Goal: Feedback & Contribution: Contribute content

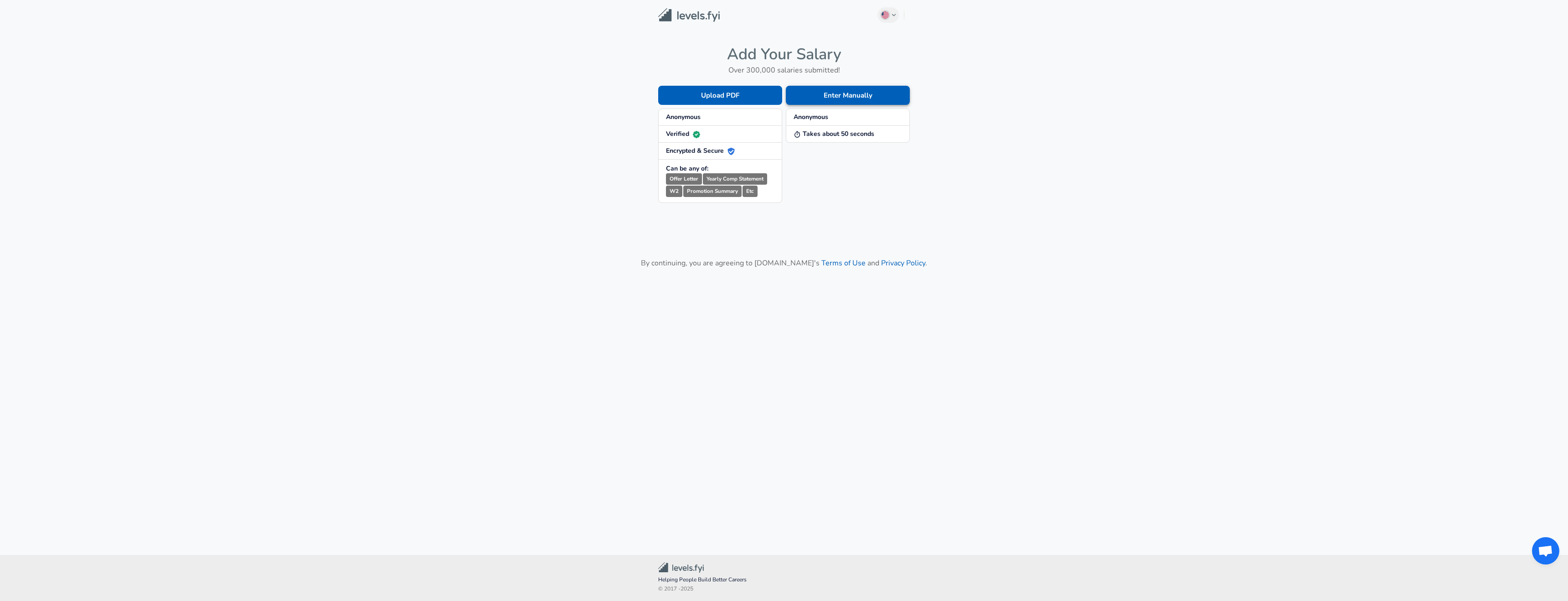
click at [819, 96] on button "Enter Manually" at bounding box center [848, 95] width 124 height 19
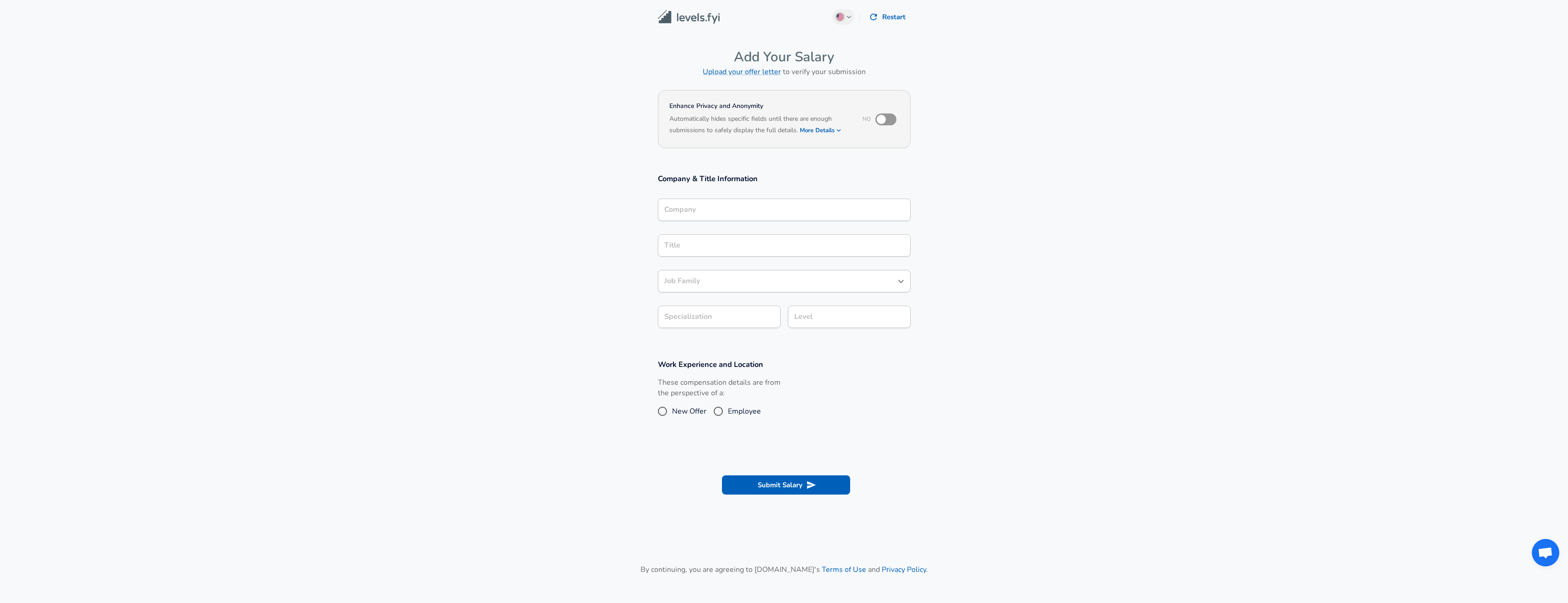
click at [729, 208] on input "Company" at bounding box center [784, 210] width 245 height 14
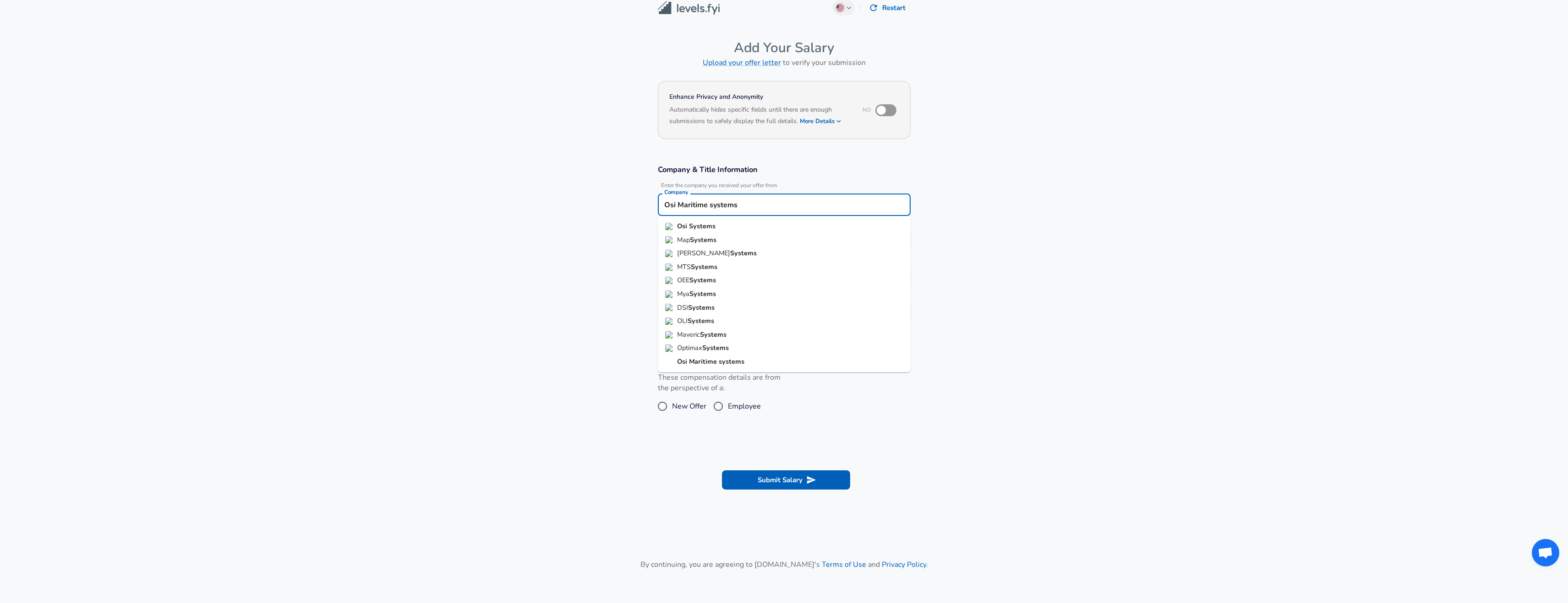
scroll to position [99, 0]
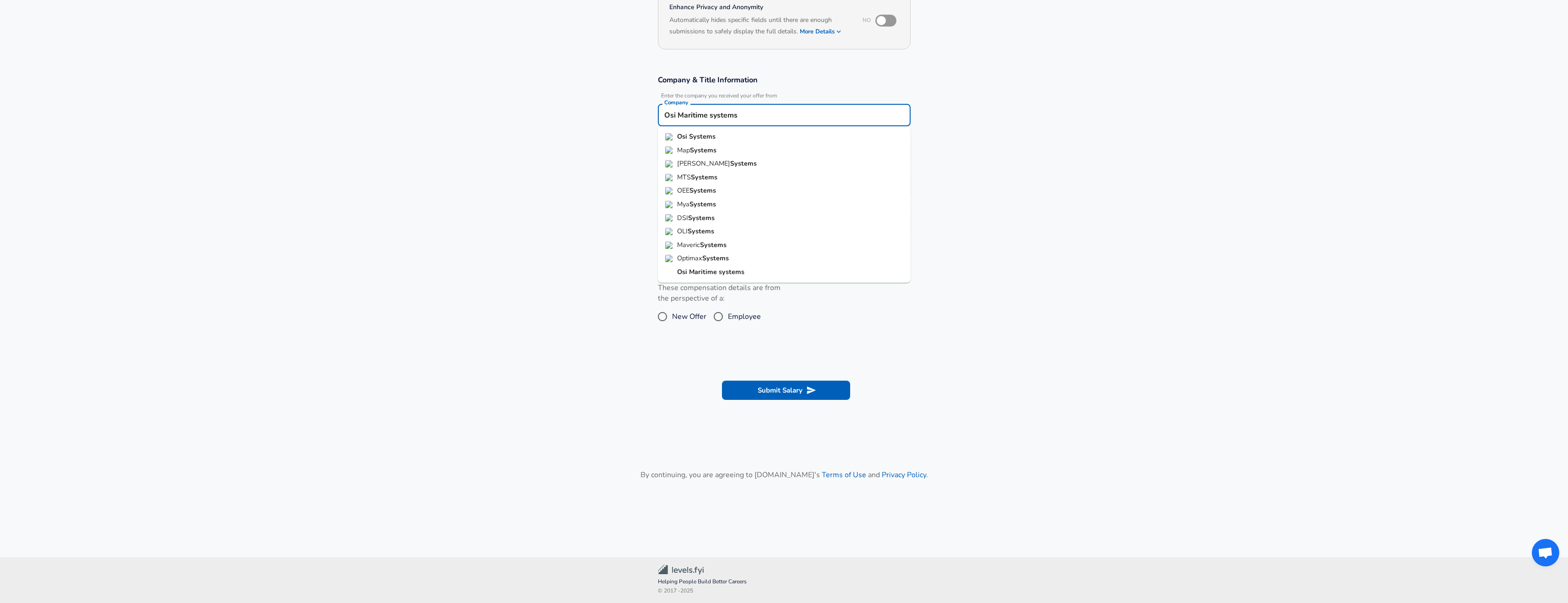
type input "Osi Maritime systems"
click at [564, 336] on section "Work Experience and Location These compensation details are from the perspectiv…" at bounding box center [784, 300] width 1568 height 92
click at [775, 116] on input "Osi Maritime systems" at bounding box center [784, 115] width 245 height 14
click at [741, 269] on strong "systems" at bounding box center [732, 271] width 26 height 9
click at [762, 144] on div "Company & Title Information Enter the company you received your offer from Comp…" at bounding box center [784, 157] width 274 height 165
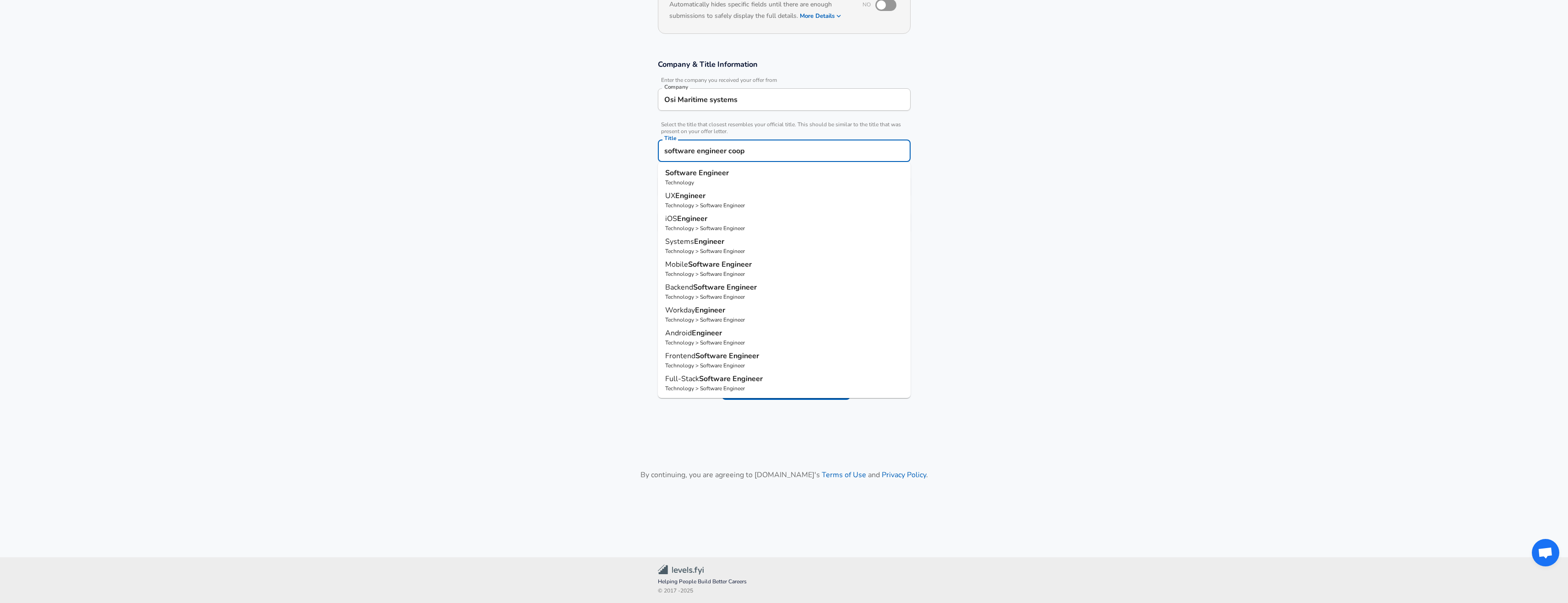
scroll to position [0, 0]
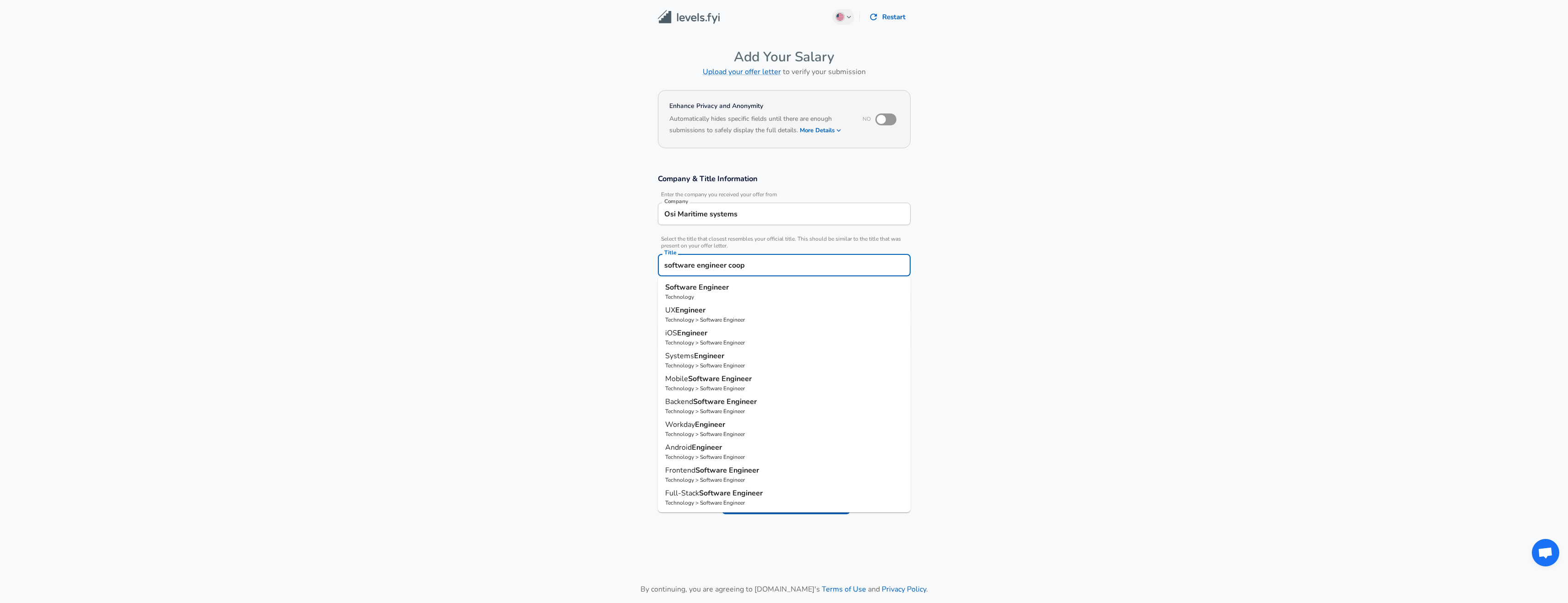
click at [726, 290] on strong "Engineer" at bounding box center [713, 287] width 30 height 10
type input "Software Engineer"
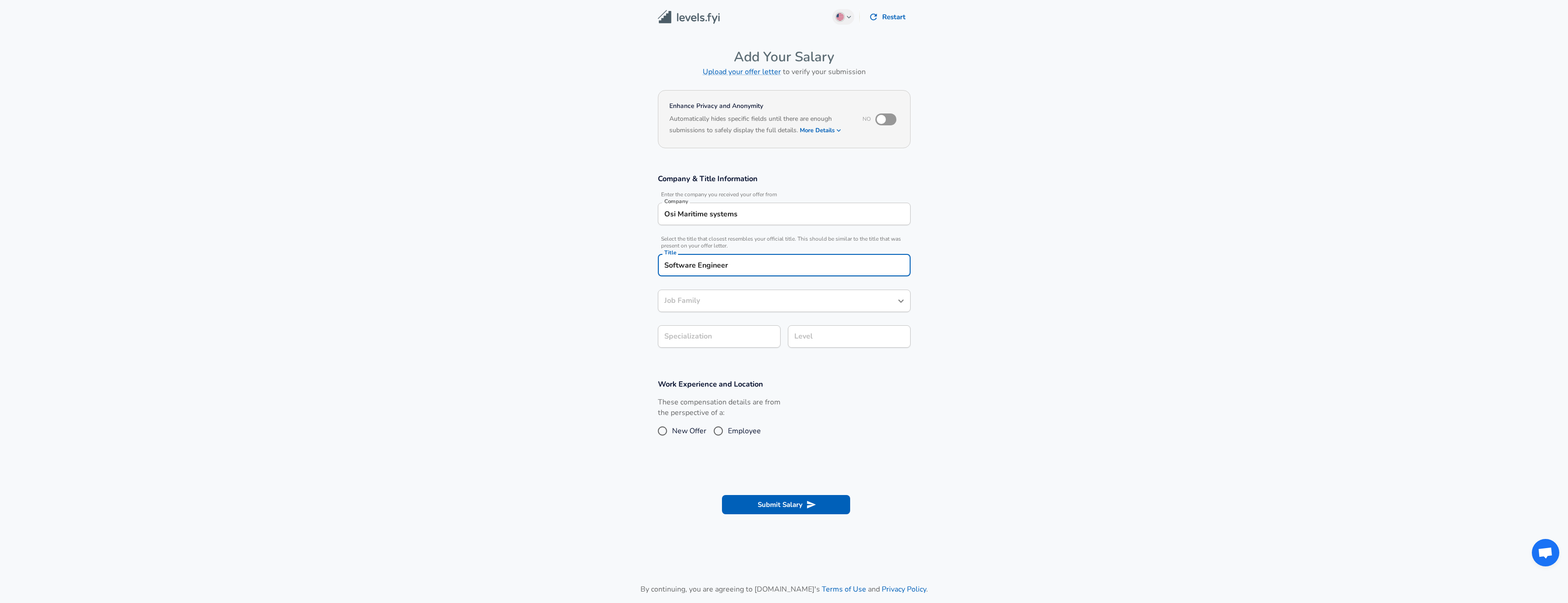
type input "Software Engineer"
click at [1023, 295] on section "Company & Title Information Enter the company you received your offer from Comp…" at bounding box center [784, 266] width 1568 height 205
click at [719, 329] on body "English ([GEOGRAPHIC_DATA]) Change Restart Add Your Salary Upload your offer le…" at bounding box center [784, 301] width 1568 height 603
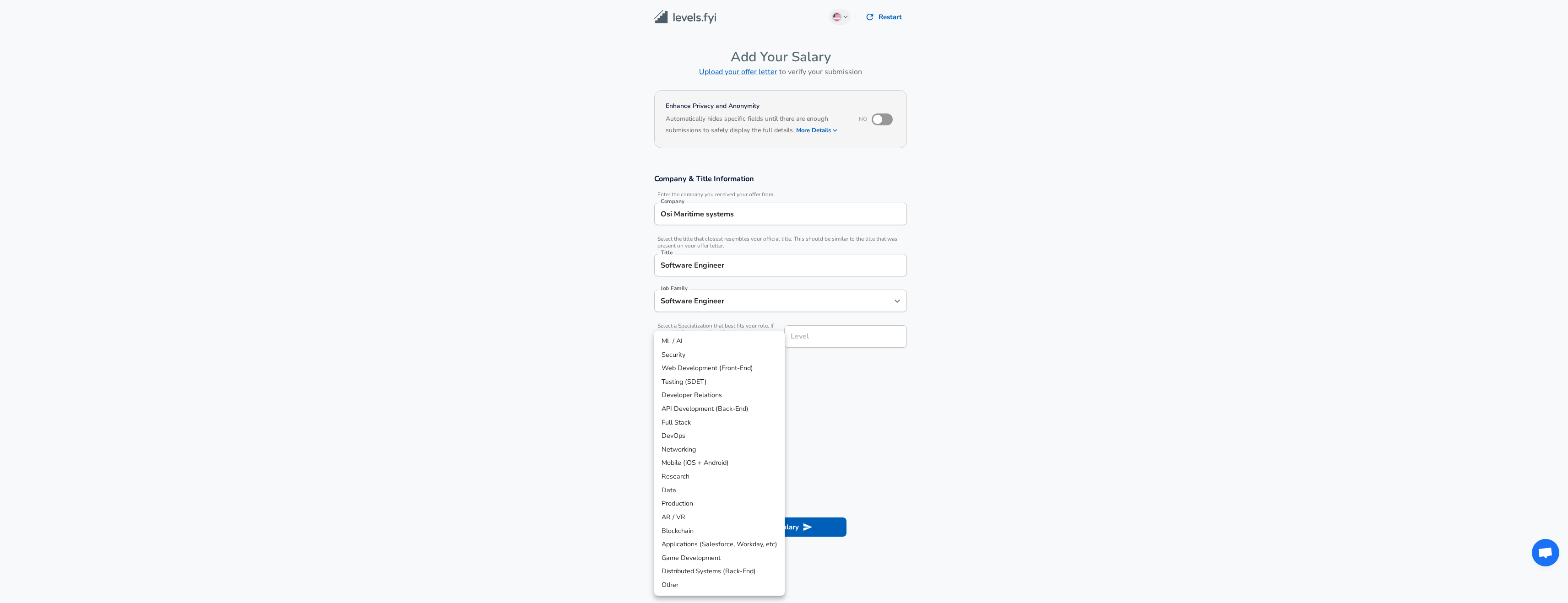
scroll to position [27, 0]
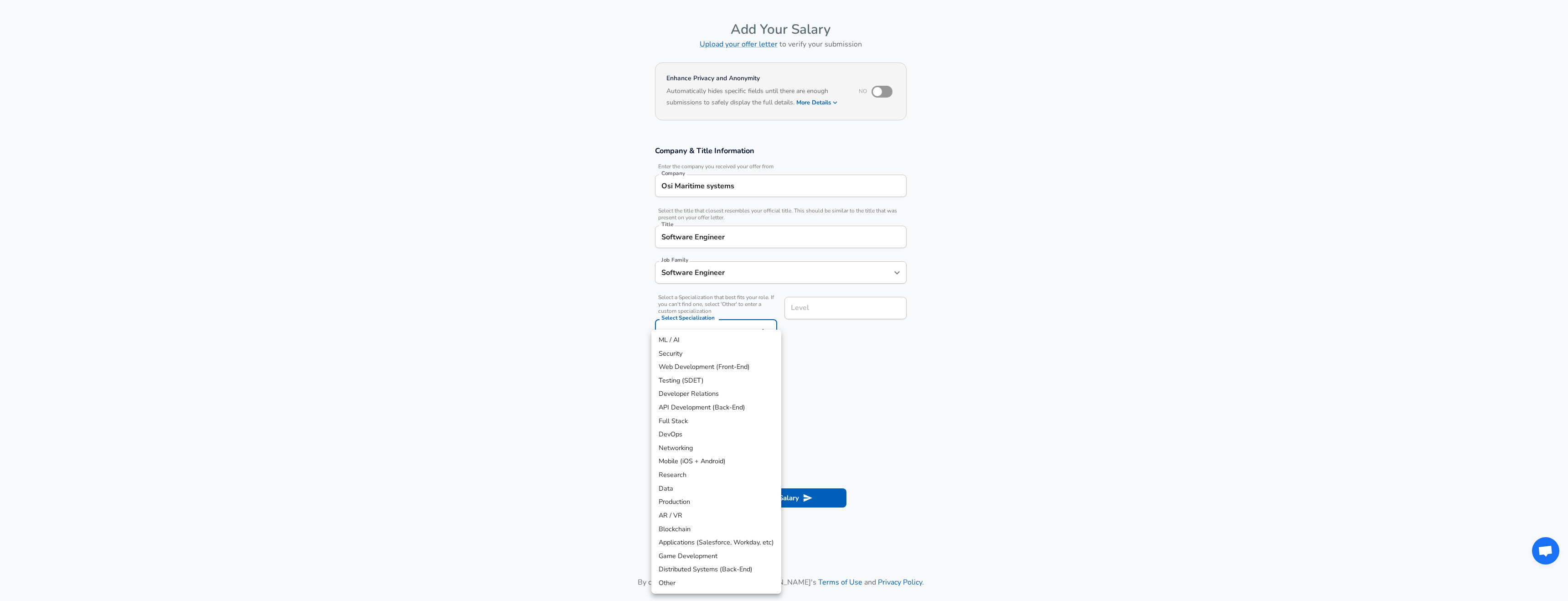
click at [1015, 359] on div at bounding box center [784, 300] width 1568 height 601
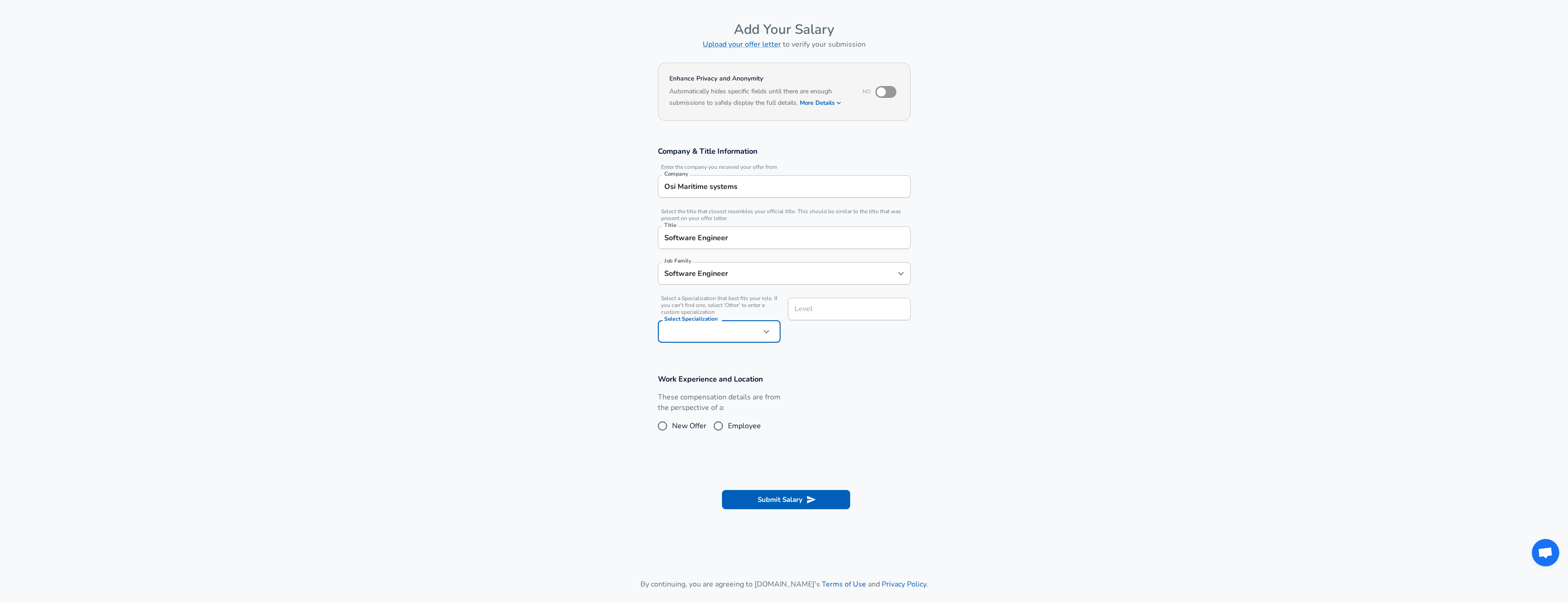
click at [852, 312] on input "Level" at bounding box center [848, 309] width 114 height 14
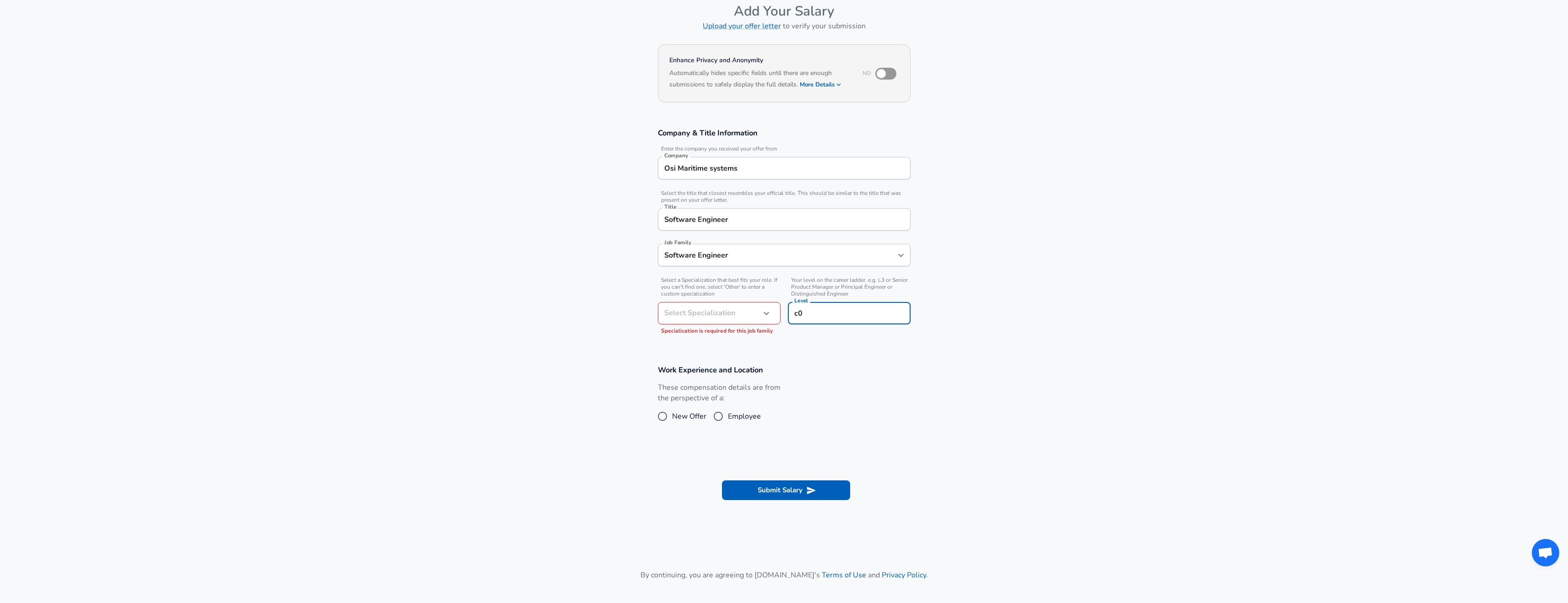
type input "c"
type input "co op"
drag, startPoint x: 1147, startPoint y: 342, endPoint x: 1073, endPoint y: 357, distance: 75.5
click at [1146, 342] on section "Company & Title Information Enter the company you received your offer from Comp…" at bounding box center [784, 236] width 1568 height 237
click at [716, 417] on input "Employee" at bounding box center [718, 416] width 19 height 15
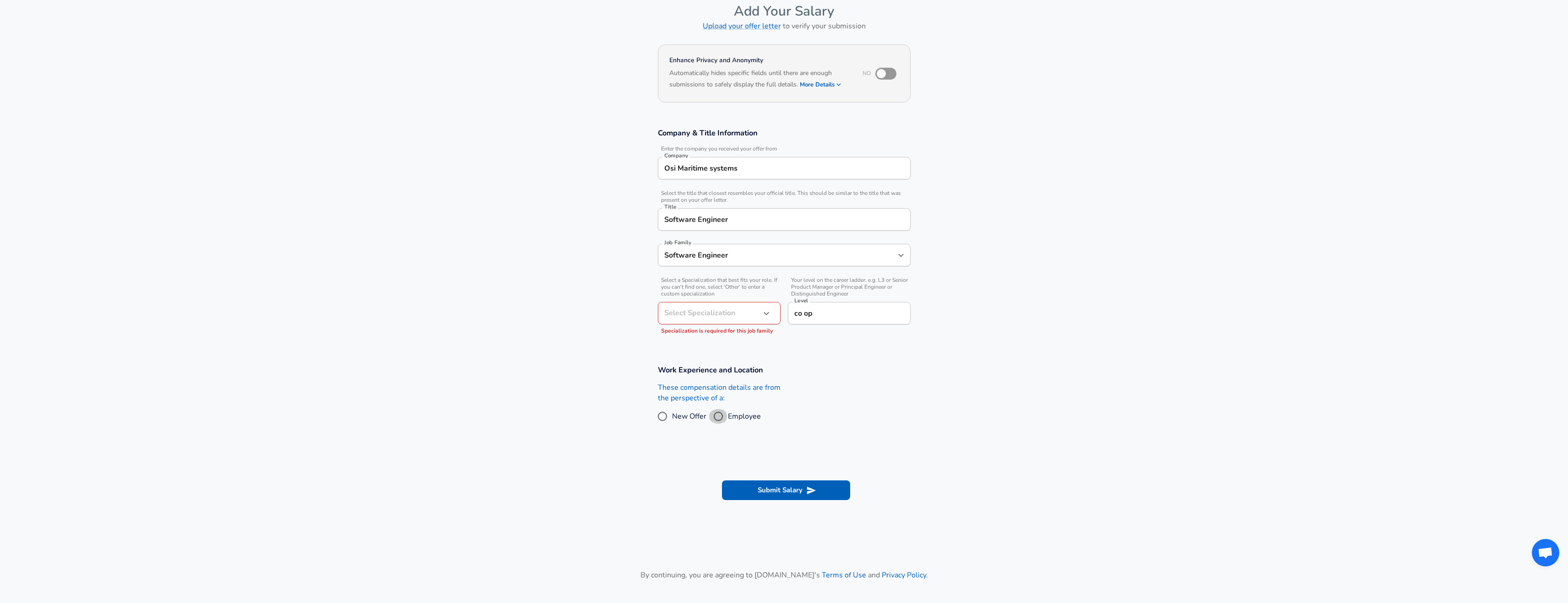
radio input "true"
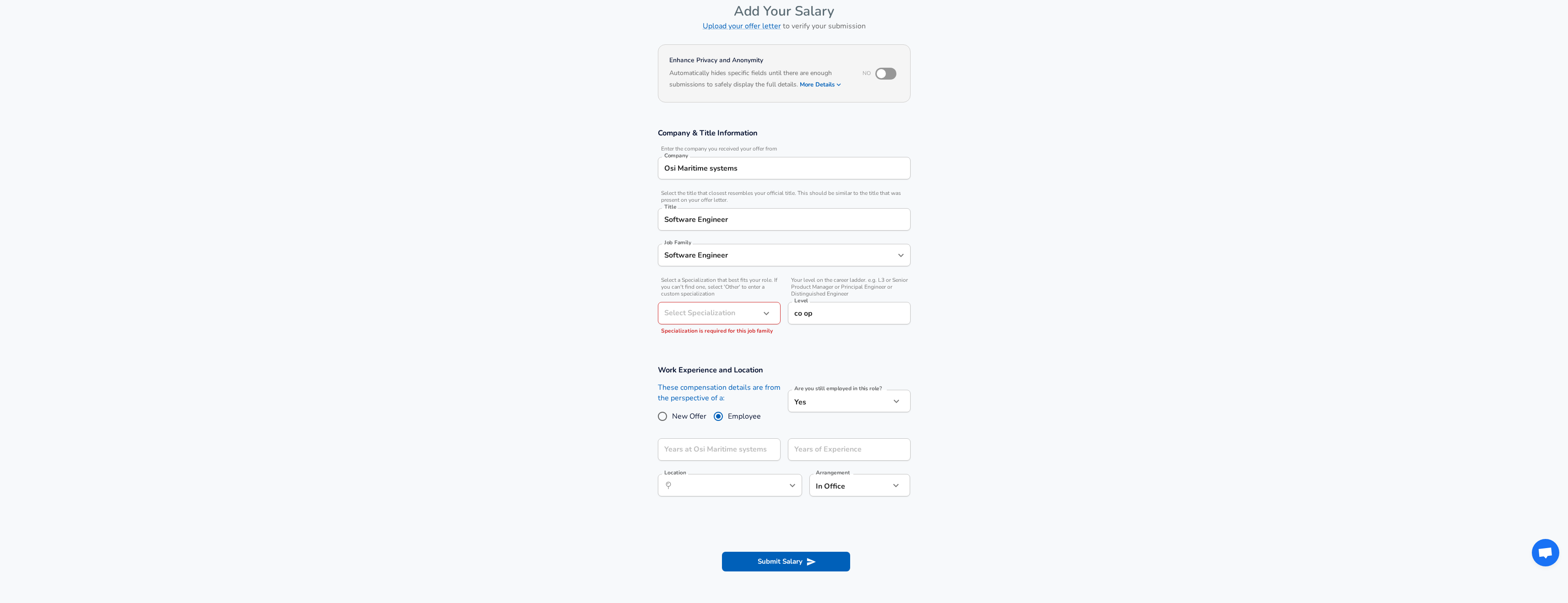
scroll to position [157, 0]
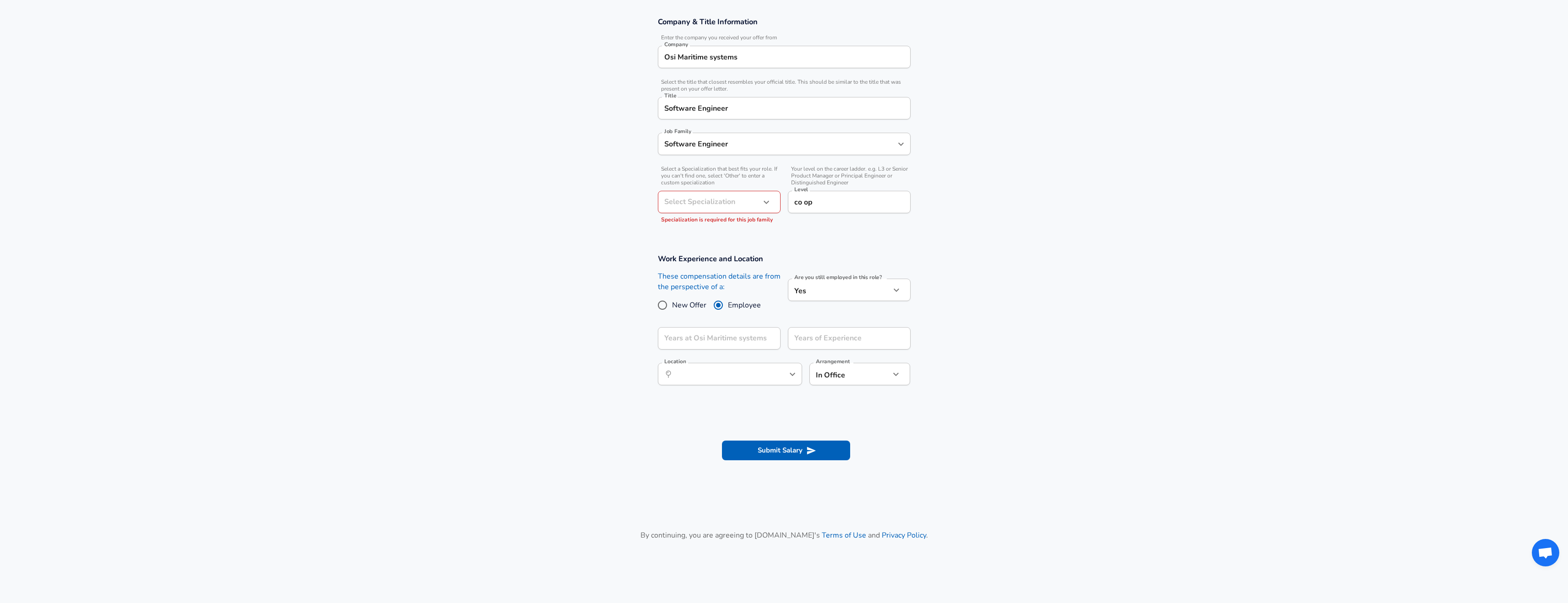
click at [852, 290] on body "English ([GEOGRAPHIC_DATA]) Change Restart Add Your Salary Upload your offer le…" at bounding box center [784, 144] width 1568 height 603
click at [824, 318] on li "No" at bounding box center [849, 312] width 123 height 13
type input "no"
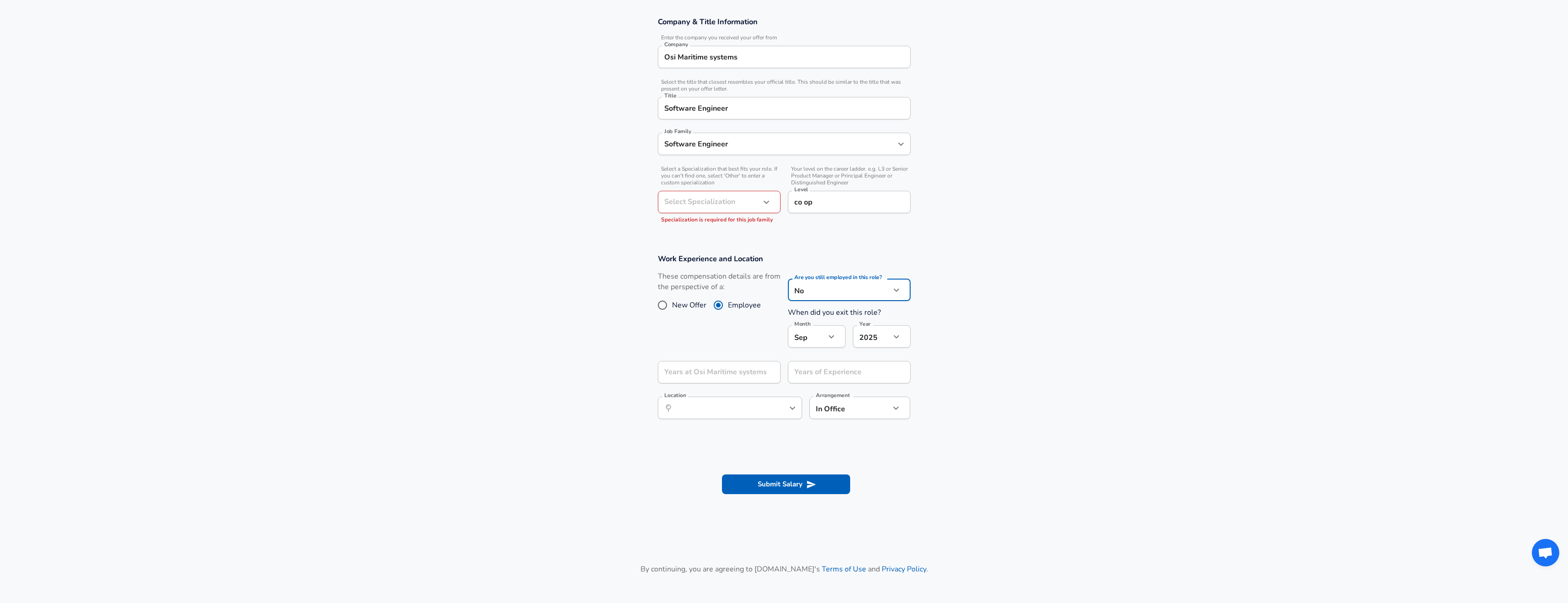
click at [823, 335] on body "English ([GEOGRAPHIC_DATA]) Change Restart Add Your Salary Upload your offer le…" at bounding box center [784, 144] width 1568 height 603
click at [804, 453] on li "Aug" at bounding box center [817, 453] width 57 height 13
type input "8"
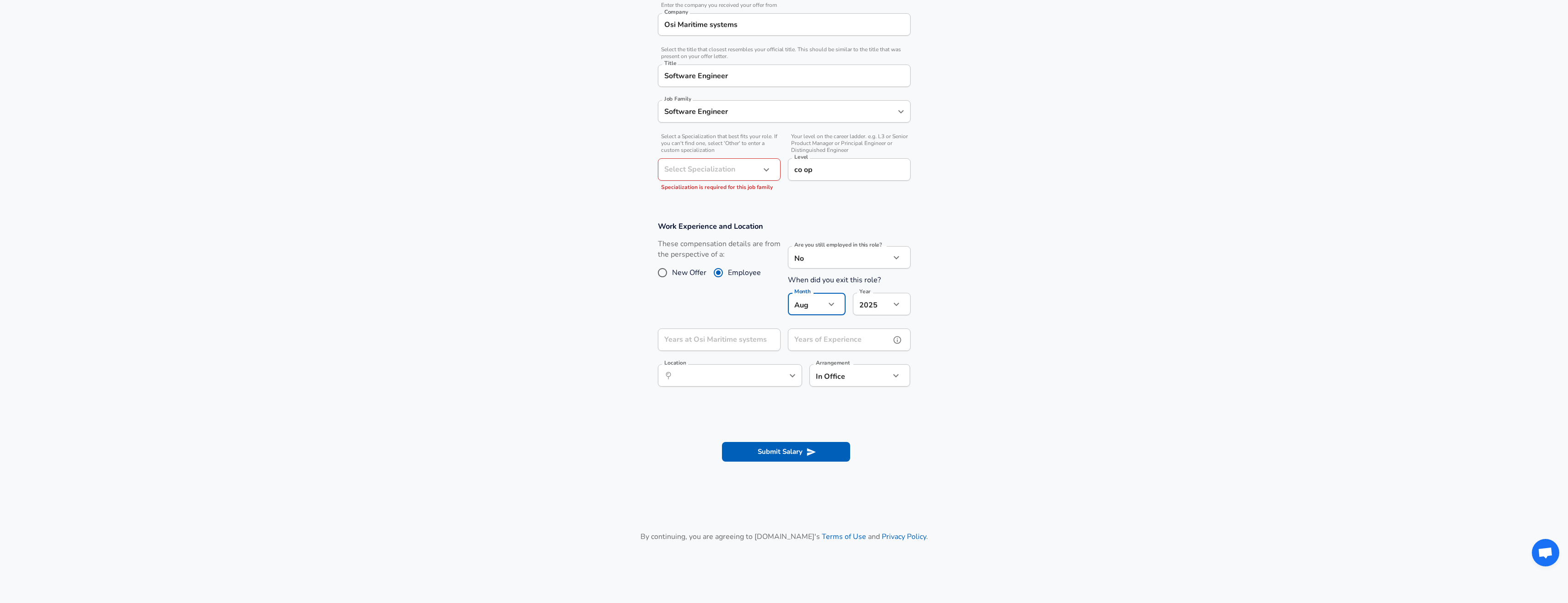
click at [839, 338] on div "Years of Experience Years of Experience" at bounding box center [849, 341] width 123 height 24
type input "0"
click at [1074, 345] on section "Work Experience and Location These compensation details are from the perspectiv…" at bounding box center [784, 309] width 1568 height 197
click at [729, 373] on input "Location" at bounding box center [720, 375] width 94 height 14
click at [723, 397] on span "by, [GEOGRAPHIC_DATA], [GEOGRAPHIC_DATA]" at bounding box center [713, 401] width 97 height 19
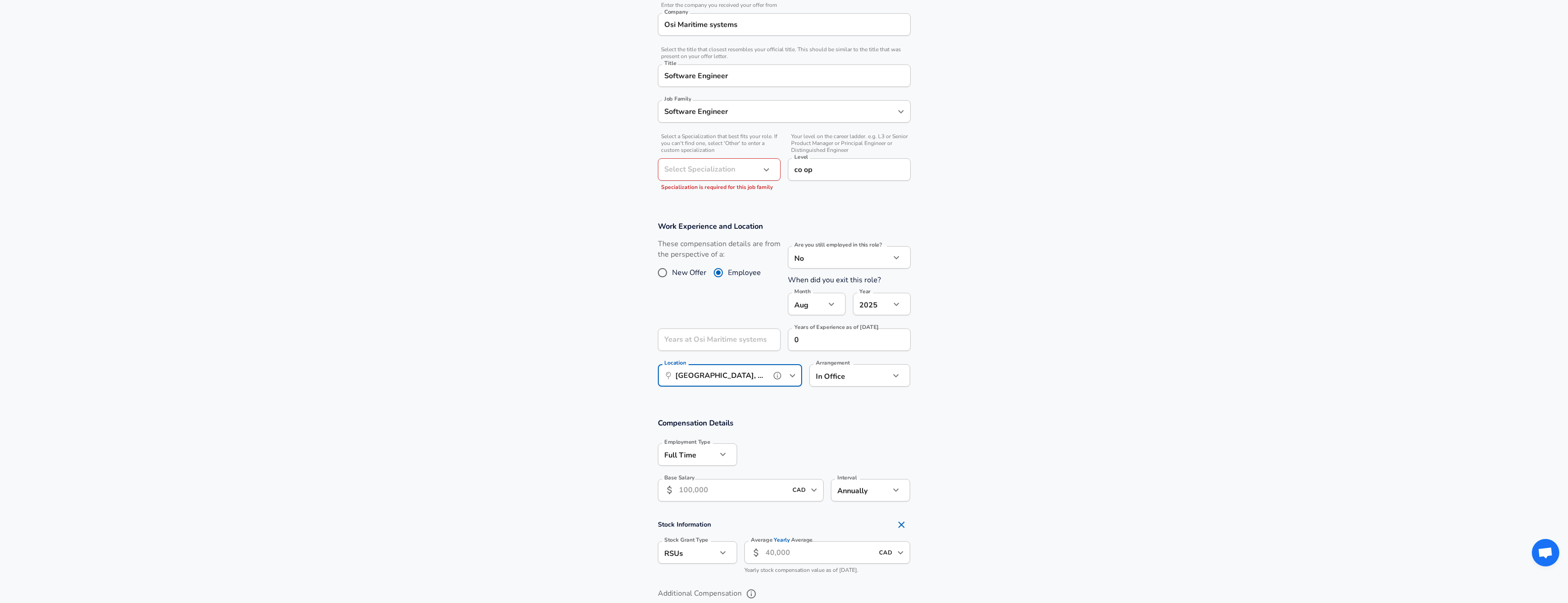
type input "[GEOGRAPHIC_DATA], [GEOGRAPHIC_DATA], [GEOGRAPHIC_DATA]"
click at [721, 346] on input "Years at Osi Maritime systems" at bounding box center [709, 340] width 103 height 23
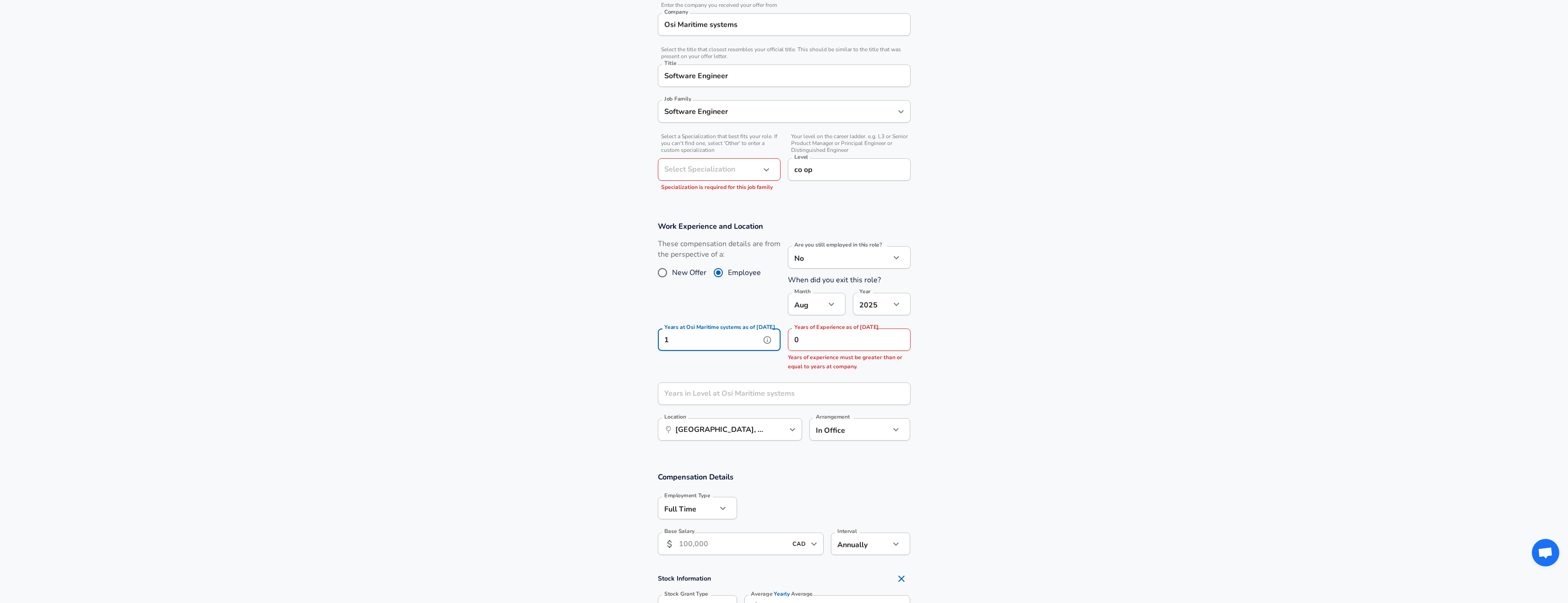
type input "1"
click at [1067, 445] on section "Work Experience and Location These compensation details are from the perspectiv…" at bounding box center [784, 335] width 1568 height 250
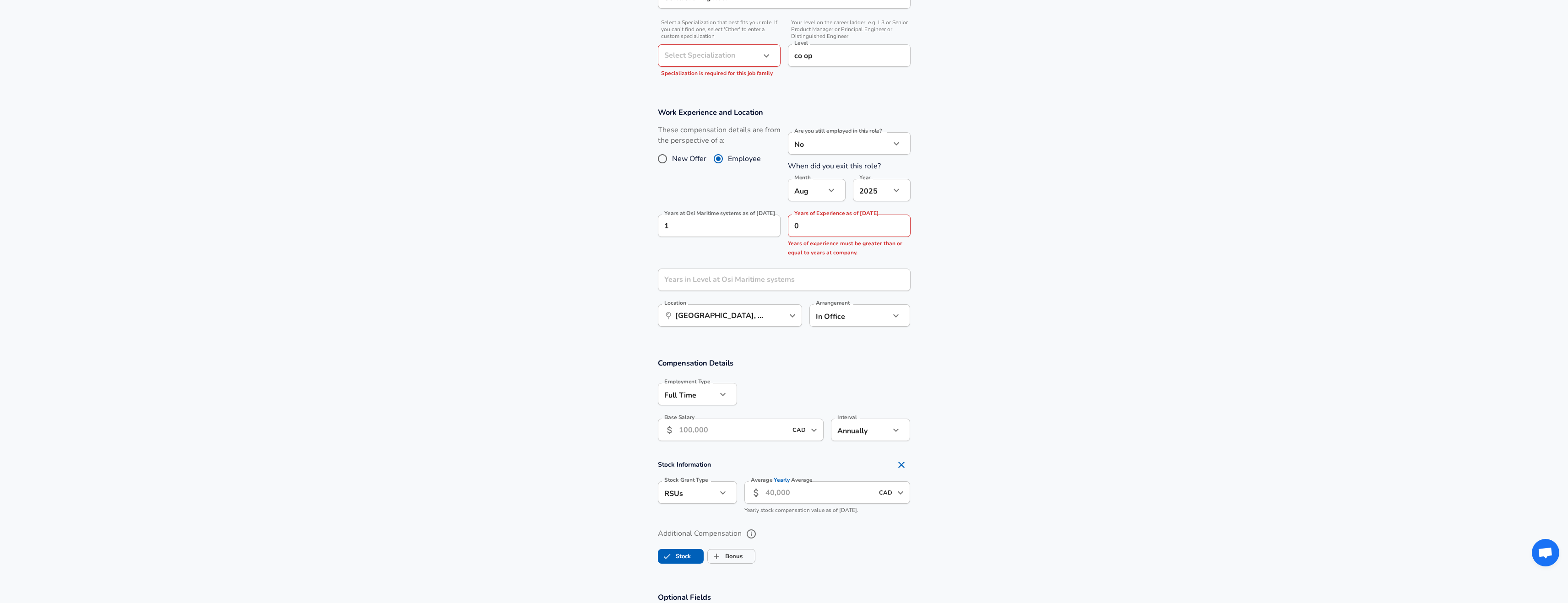
scroll to position [362, 0]
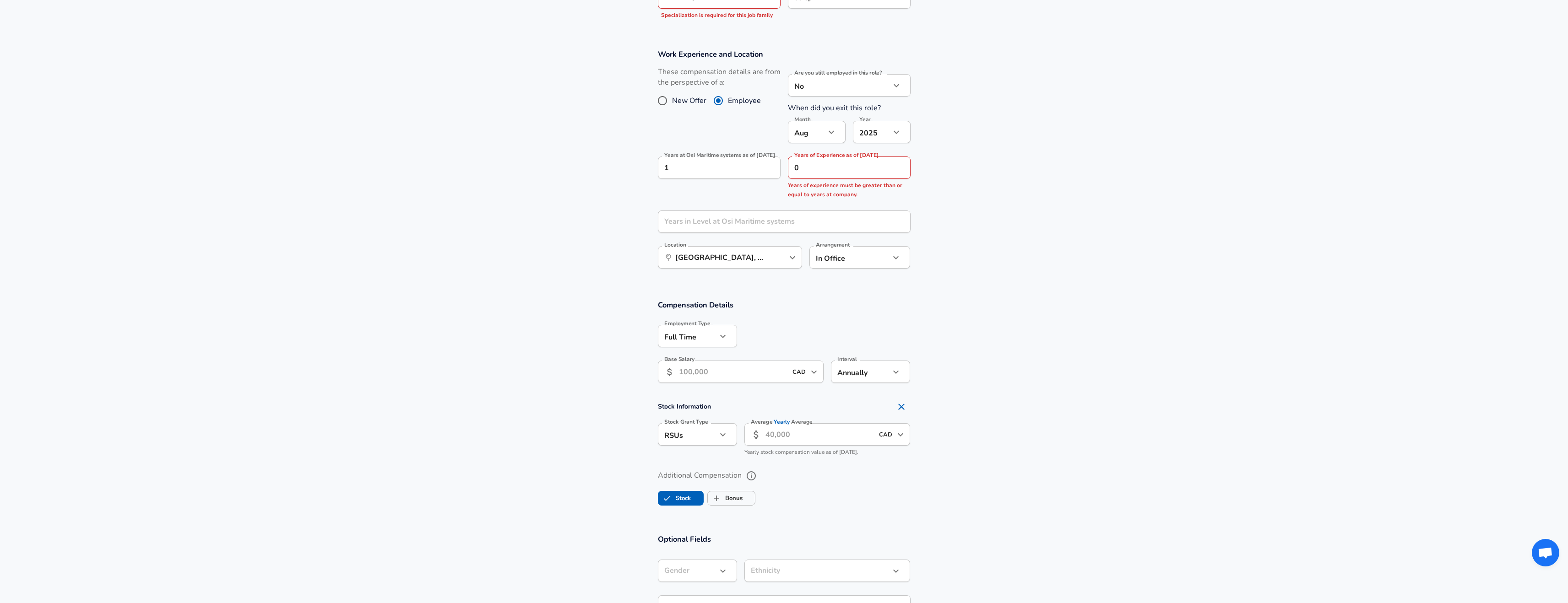
click at [727, 382] on input "Base Salary" at bounding box center [733, 371] width 108 height 23
type input "42,240"
click at [1221, 210] on section "Work Experience and Location These compensation details are from the perspectiv…" at bounding box center [784, 164] width 1568 height 250
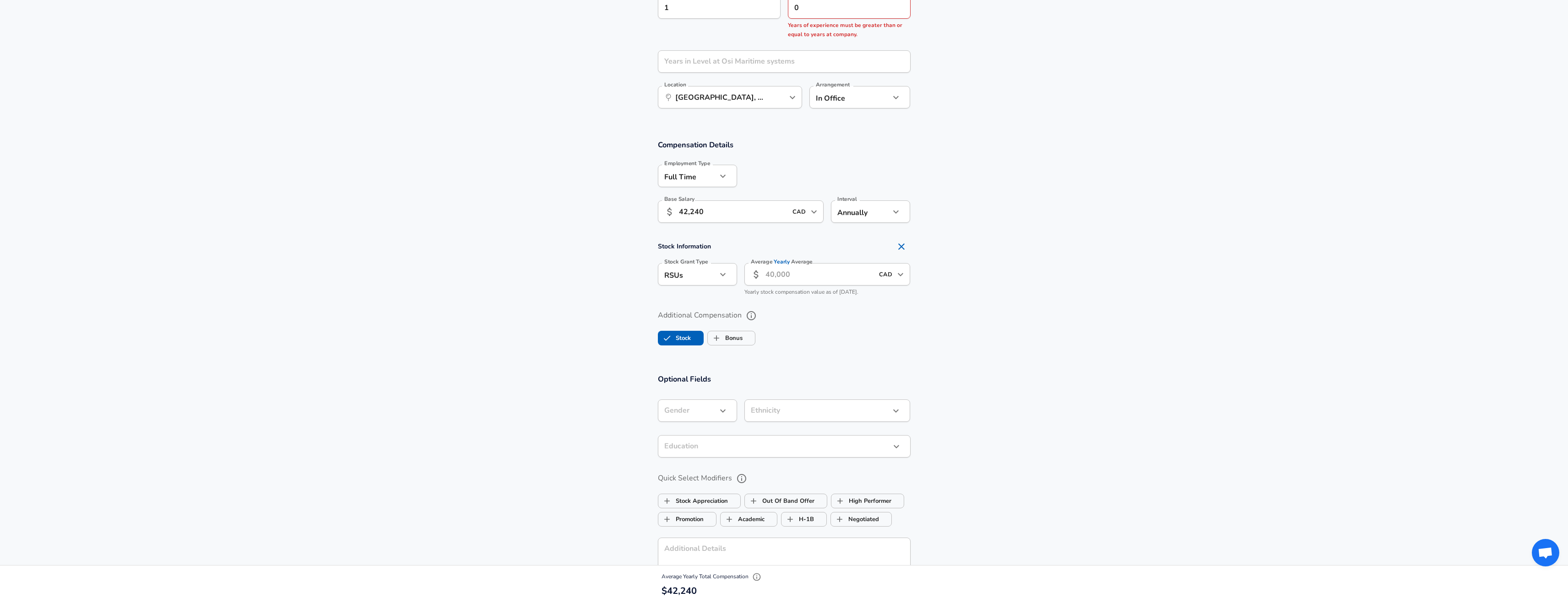
click at [1210, 239] on section "Stock Information Stock Grant Type RSUs stock Stock Grant Type Average Yearly A…" at bounding box center [784, 269] width 1568 height 63
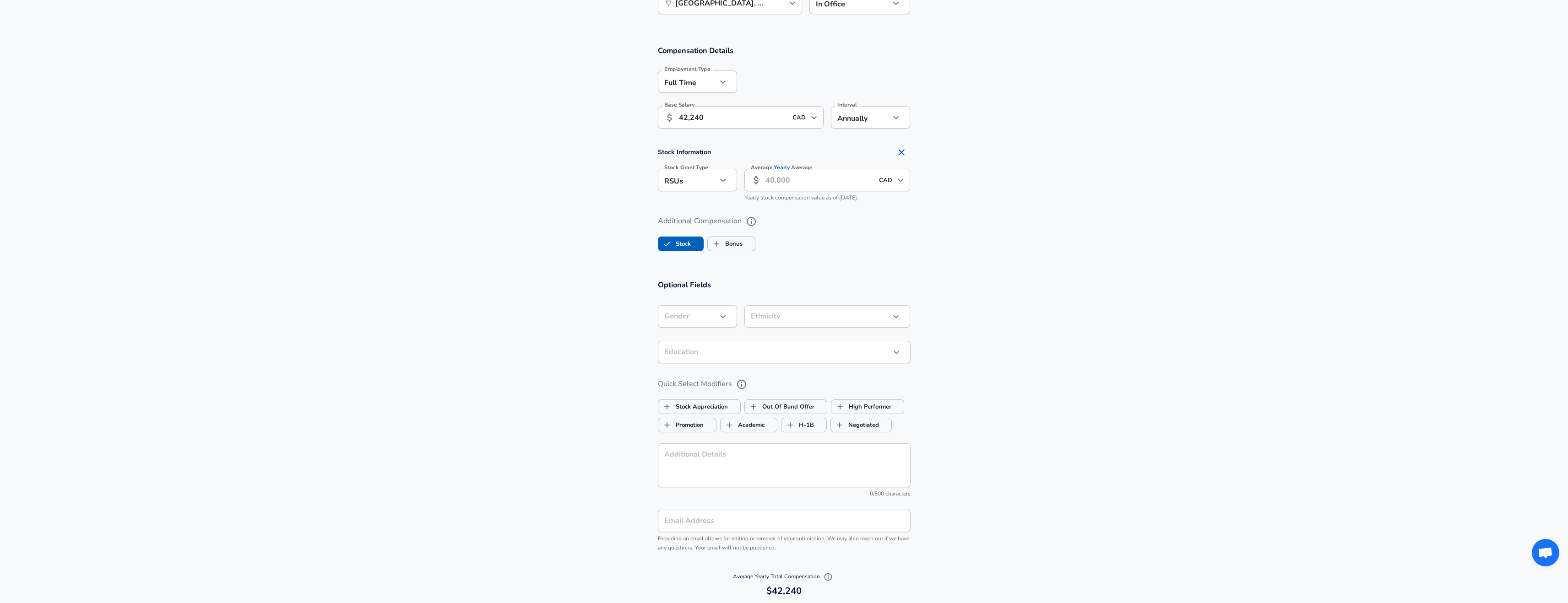
scroll to position [861, 0]
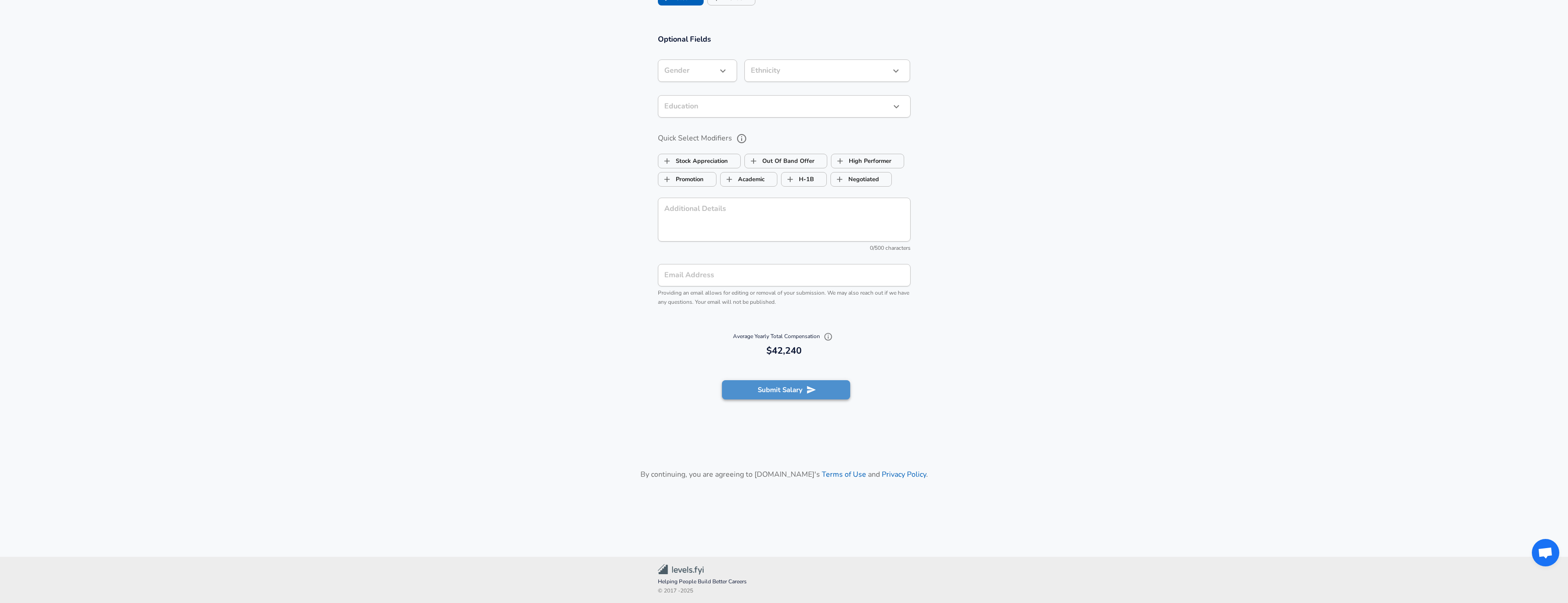
click at [768, 392] on button "Submit Salary" at bounding box center [786, 389] width 128 height 19
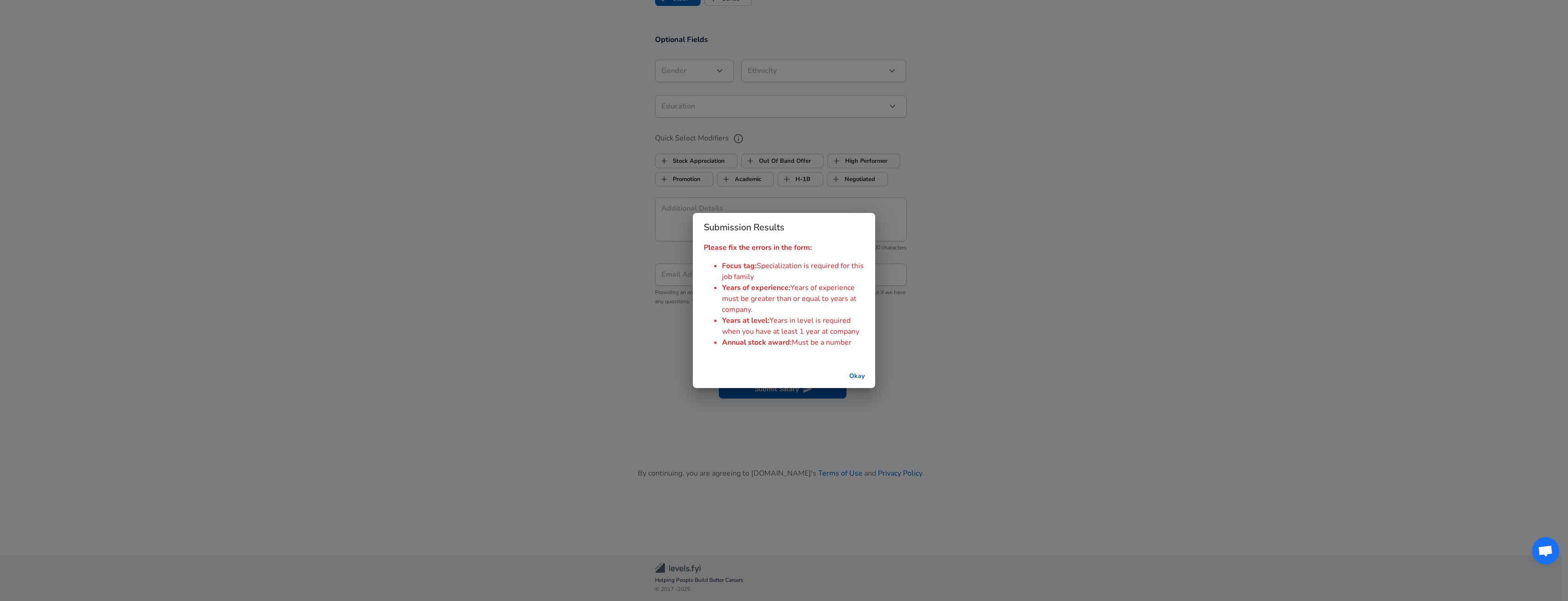
click at [856, 379] on button "Okay" at bounding box center [857, 376] width 29 height 17
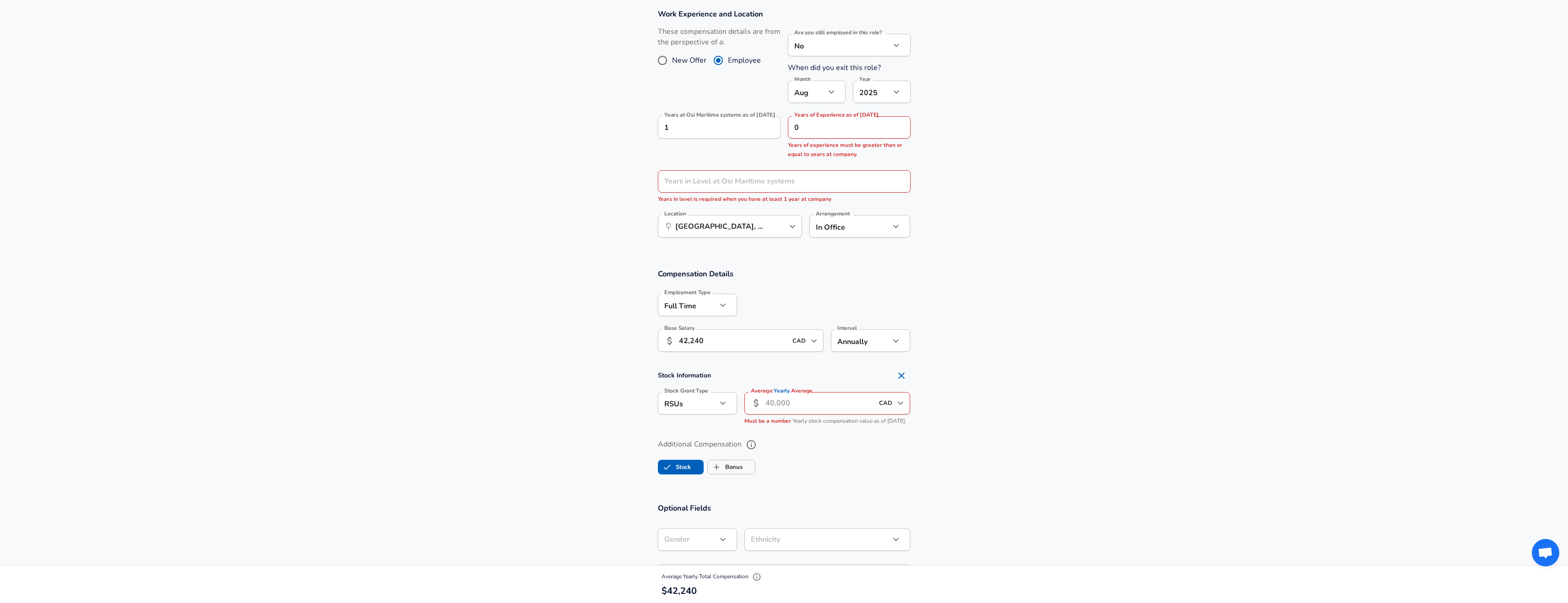
scroll to position [390, 0]
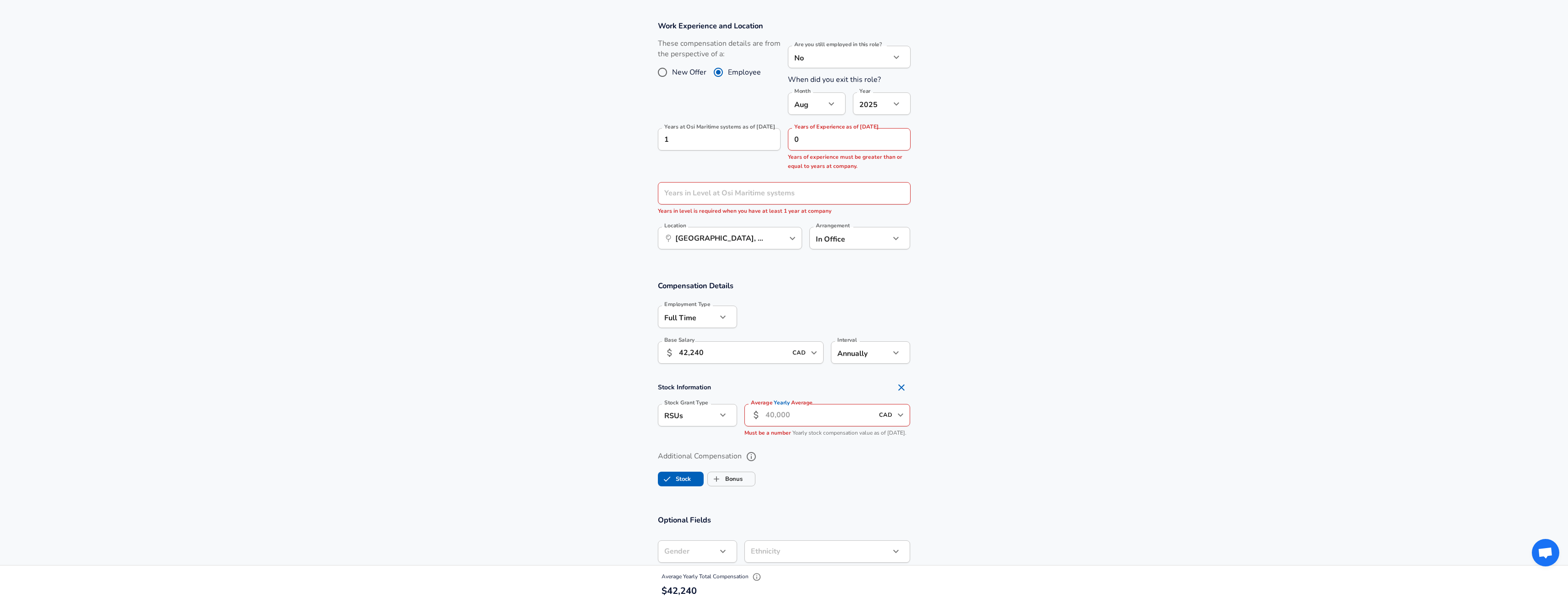
click at [1002, 375] on section "Compensation Details Employment Type [DEMOGRAPHIC_DATA] full_time Employment Ty…" at bounding box center [784, 387] width 1568 height 235
click at [864, 144] on input "0" at bounding box center [839, 139] width 103 height 23
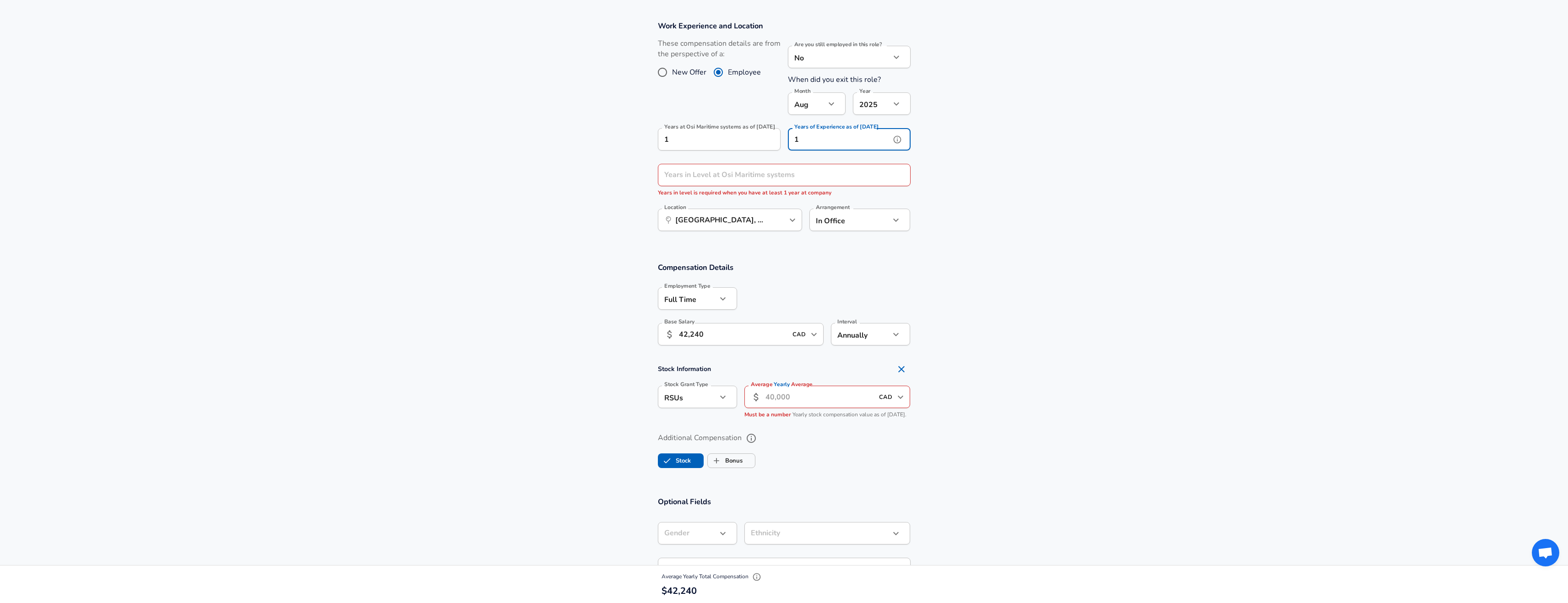
type input "1"
click at [1108, 164] on section "Work Experience and Location These compensation details are from the perspectiv…" at bounding box center [784, 130] width 1568 height 241
click at [810, 181] on input "Years in Level at Osi Maritime systems" at bounding box center [774, 175] width 232 height 23
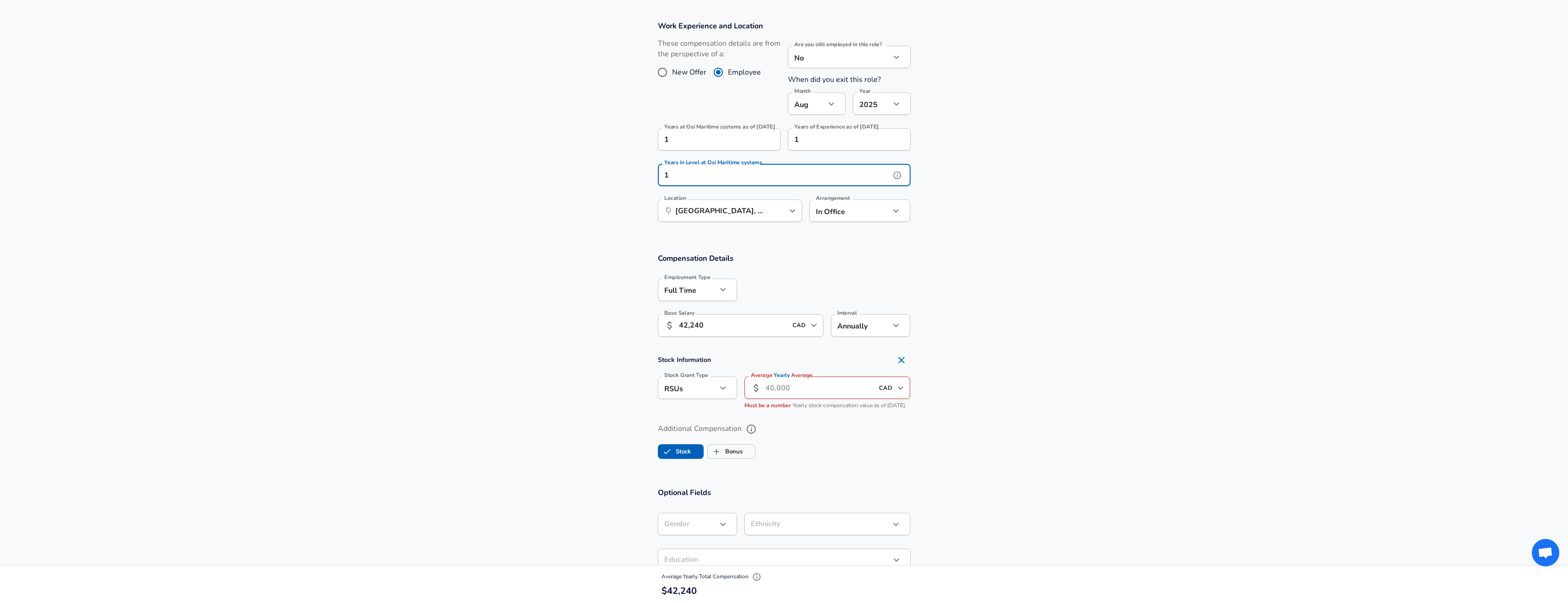
type input "1"
click at [1066, 236] on section "Work Experience and Location These compensation details are from the perspectiv…" at bounding box center [784, 126] width 1568 height 232
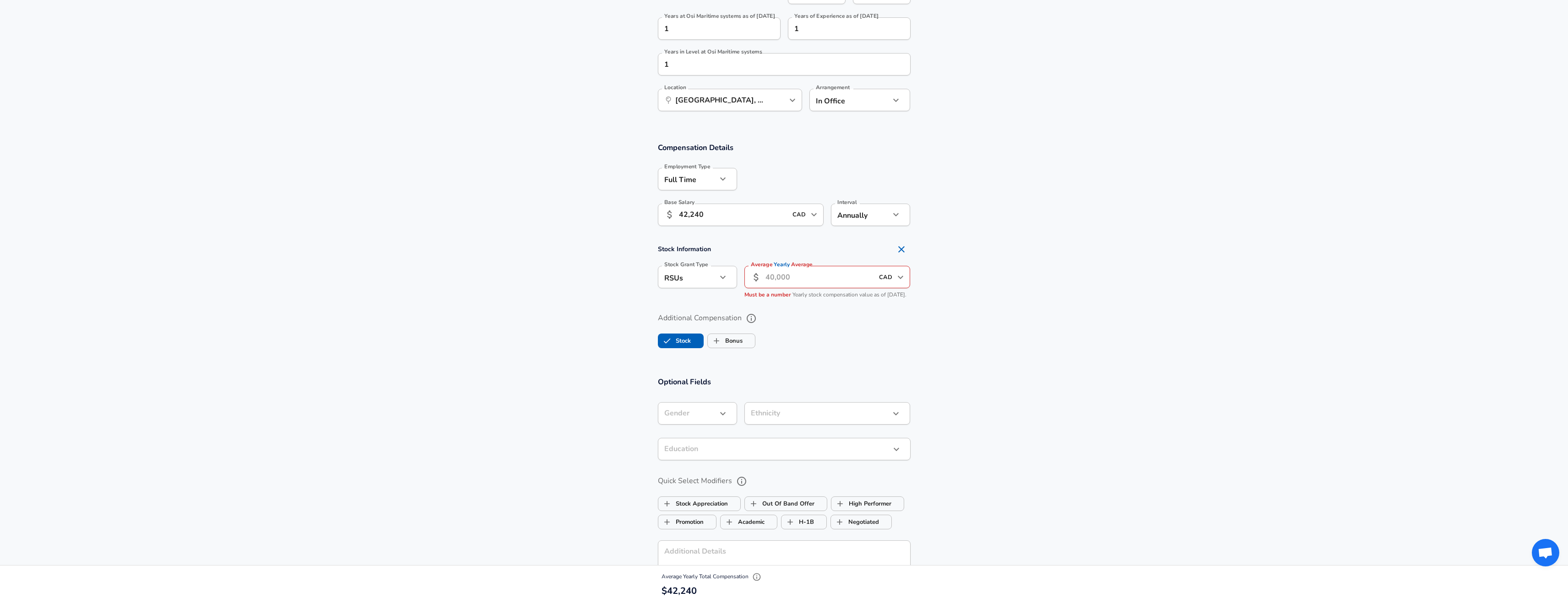
scroll to position [547, 0]
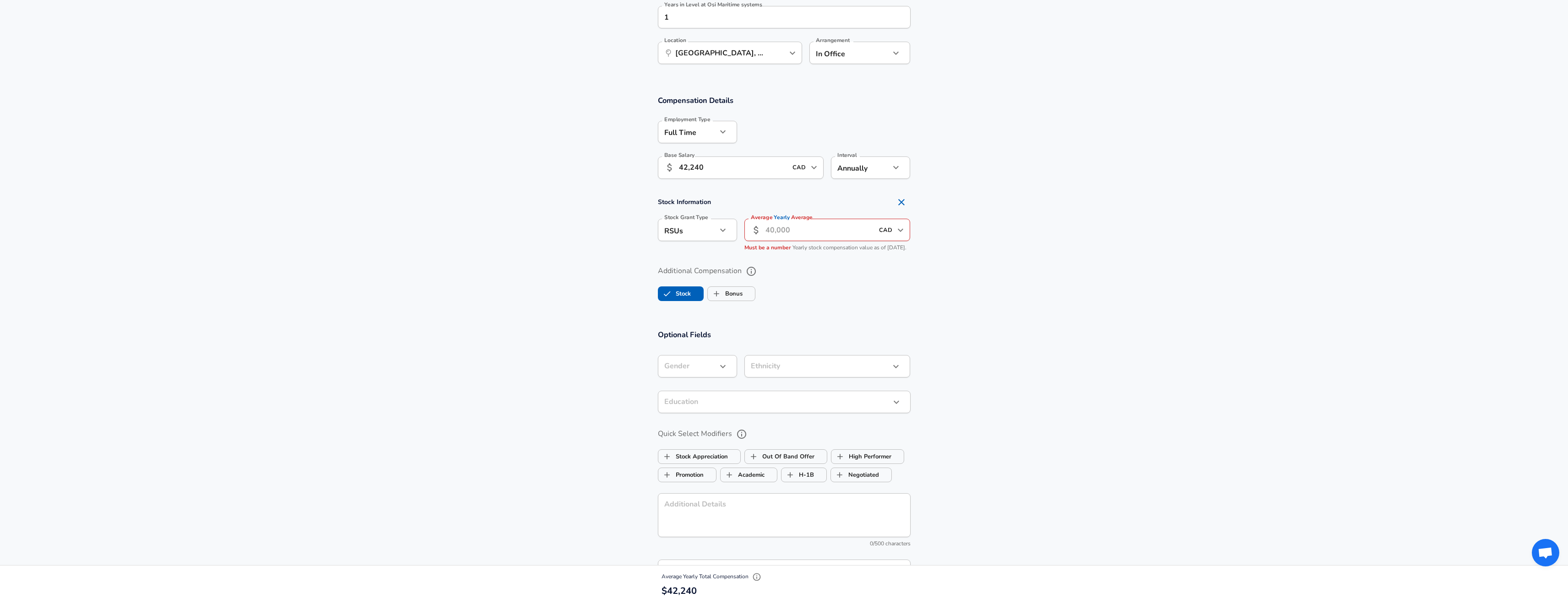
click at [752, 170] on input "42,240" at bounding box center [733, 167] width 108 height 23
click at [695, 284] on li "None" at bounding box center [698, 279] width 79 height 13
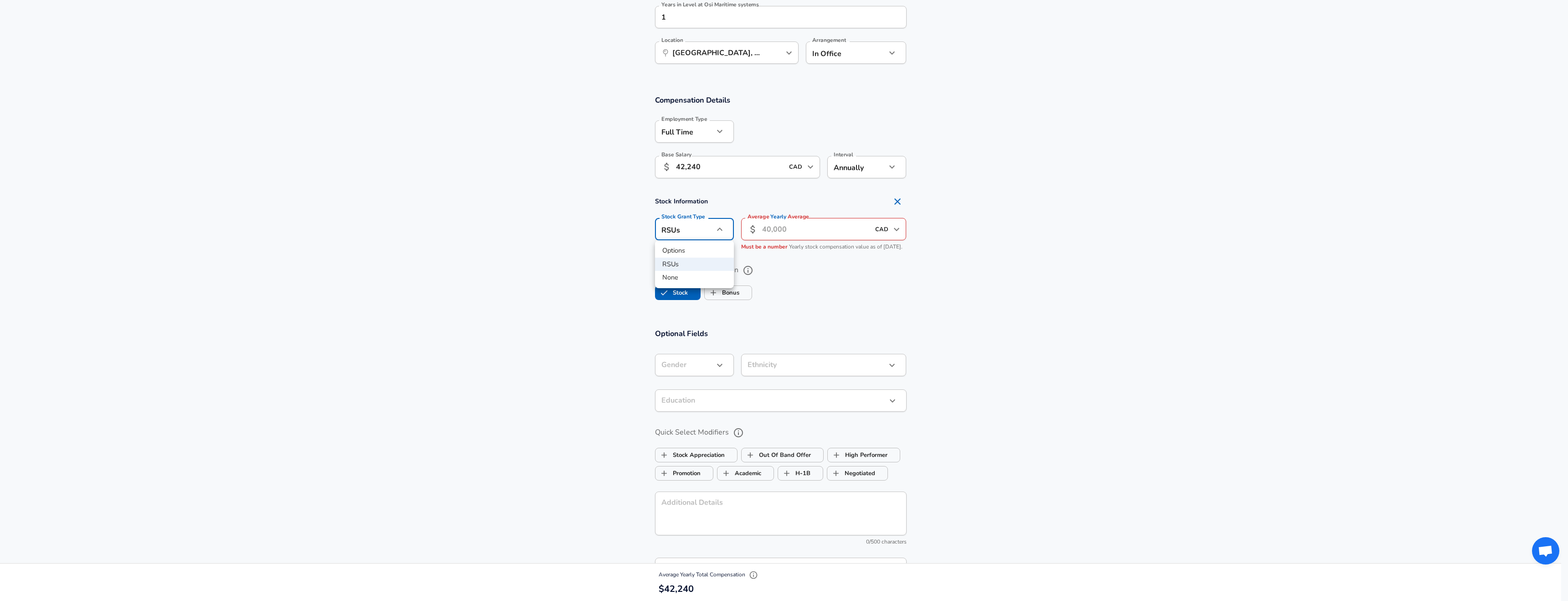
type input "none"
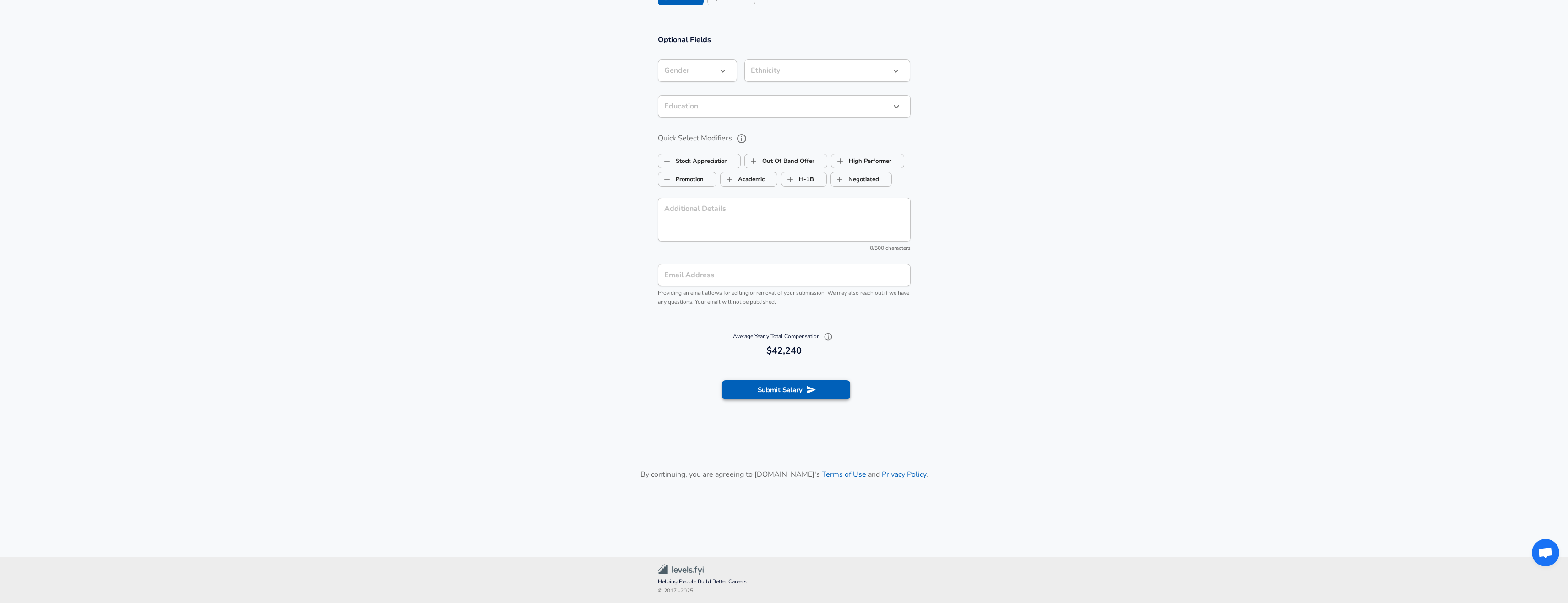
click at [789, 391] on button "Submit Salary" at bounding box center [786, 389] width 128 height 19
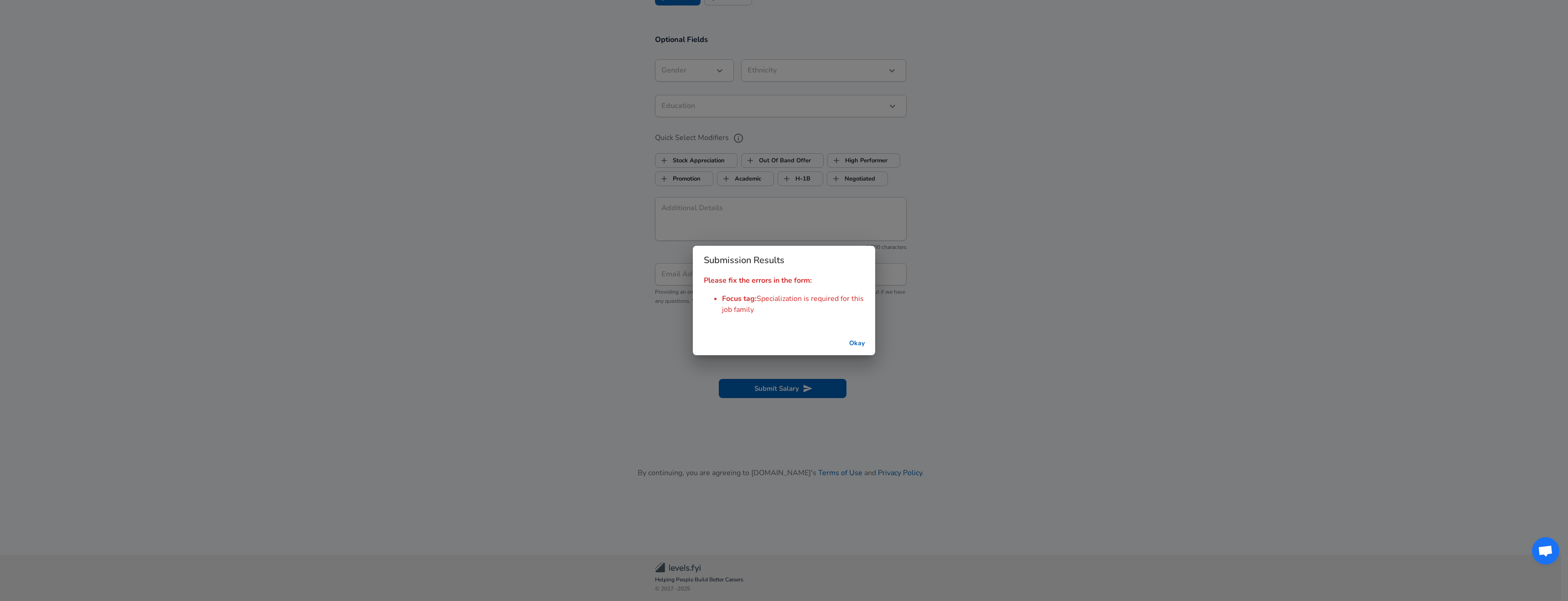
click at [939, 368] on div "Submission Results Please fix the errors in the form: Focus tag : Specializatio…" at bounding box center [784, 300] width 1568 height 601
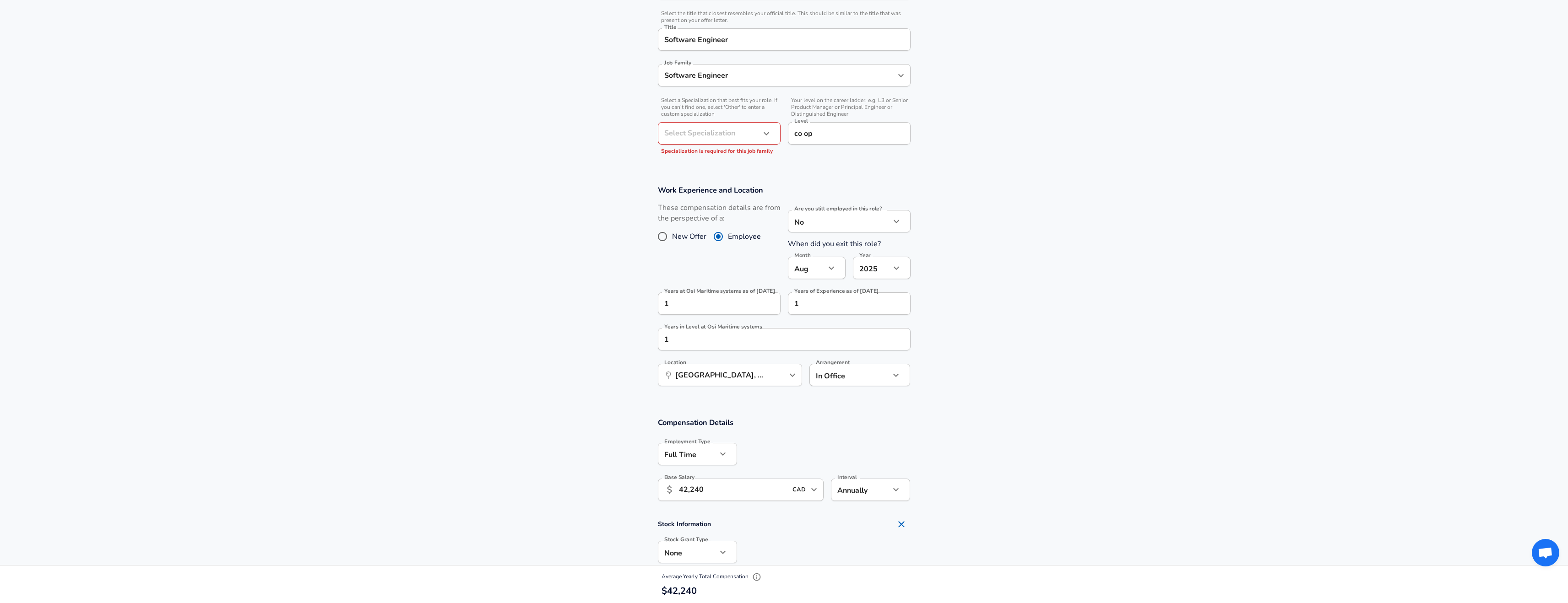
scroll to position [214, 0]
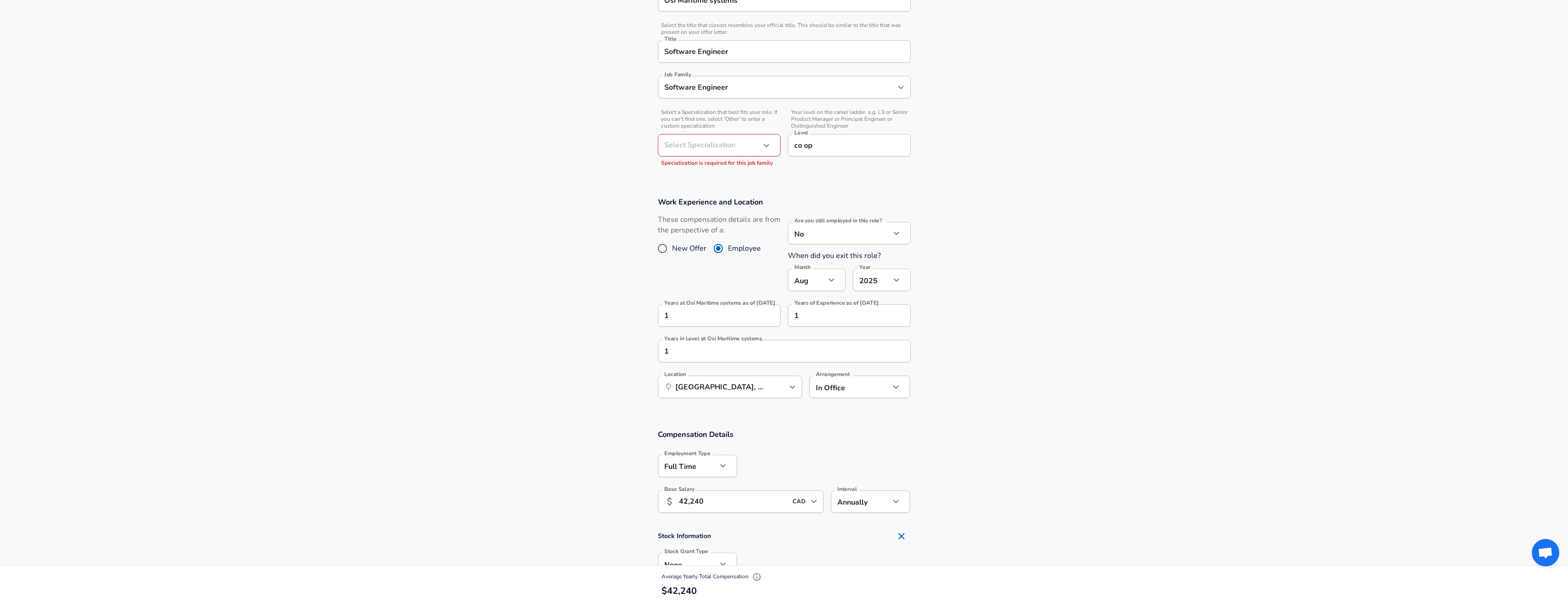
click at [737, 141] on body "English ([GEOGRAPHIC_DATA]) Change Restart Add Your Salary Upload your offer le…" at bounding box center [784, 87] width 1568 height 603
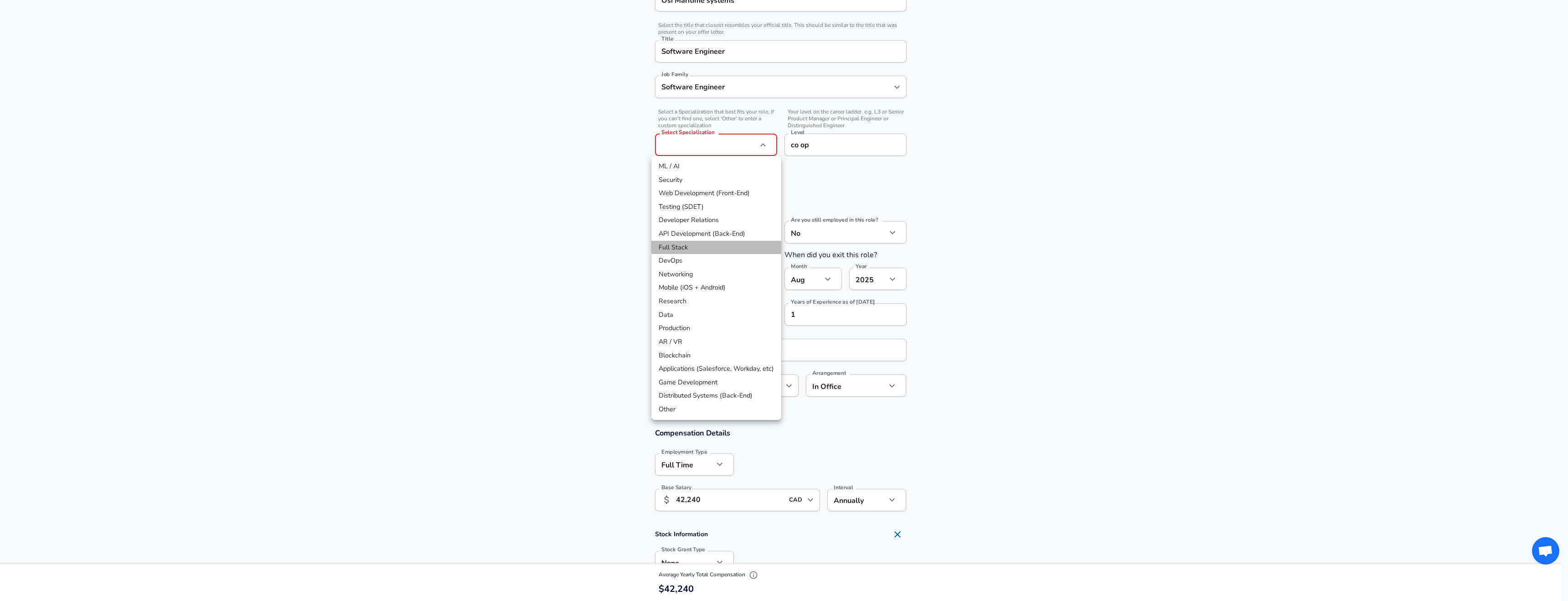
click at [707, 244] on li "Full Stack" at bounding box center [716, 247] width 130 height 13
type input "Full Stack"
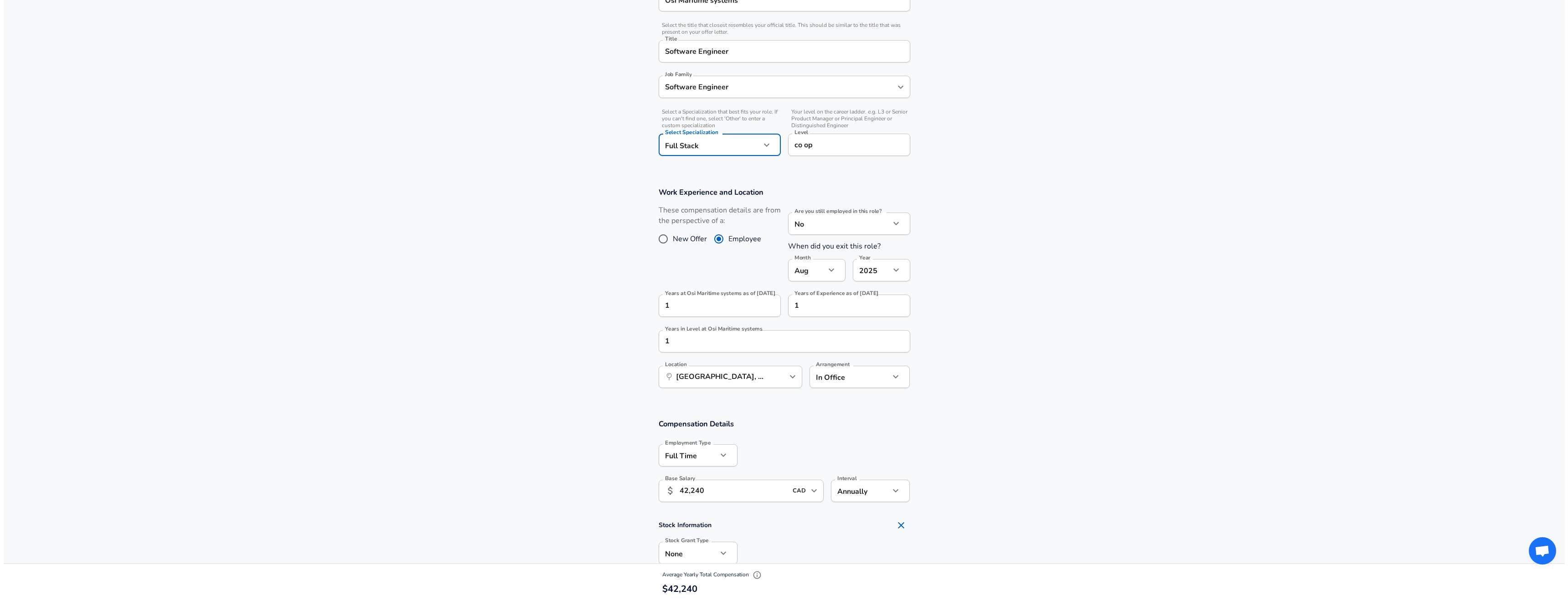
scroll to position [822, 0]
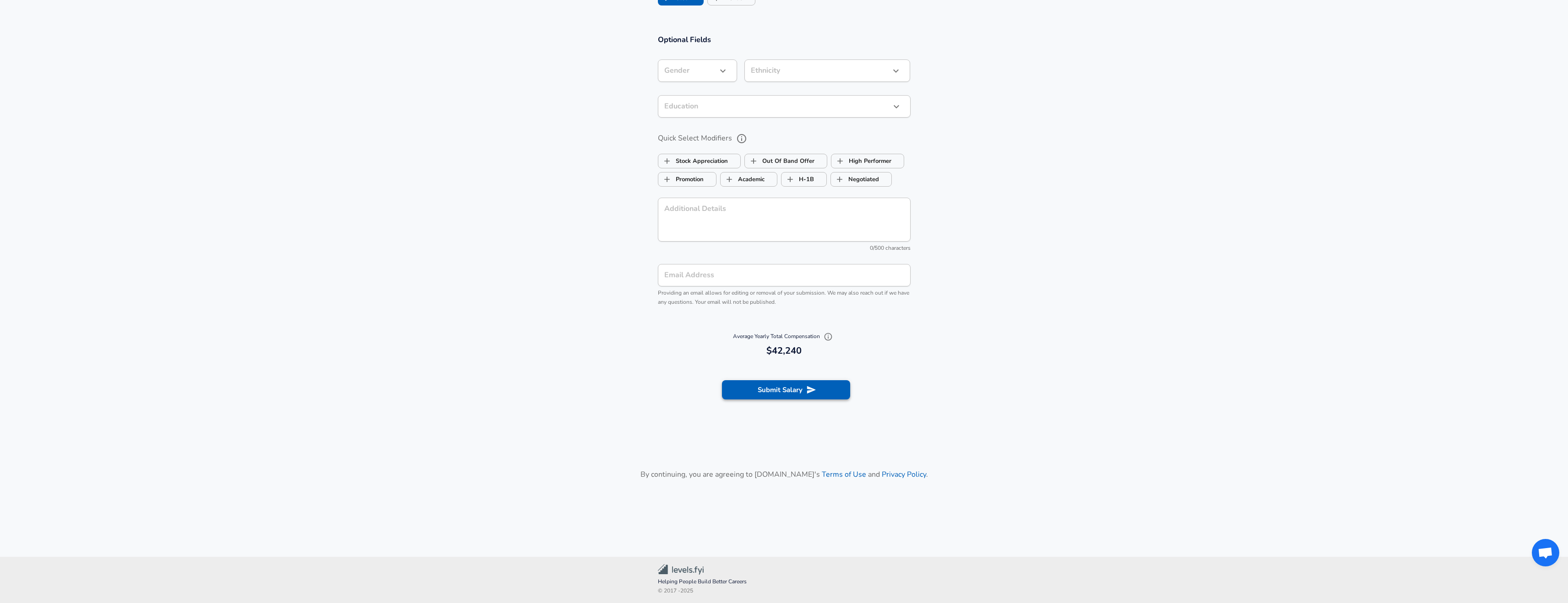
click at [807, 395] on button "Submit Salary" at bounding box center [786, 389] width 128 height 19
